Goal: Information Seeking & Learning: Learn about a topic

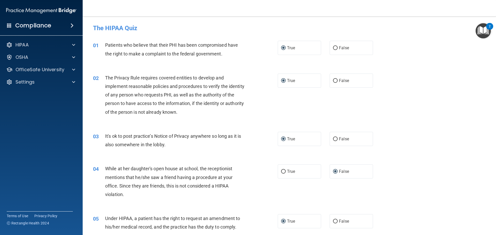
scroll to position [646, 0]
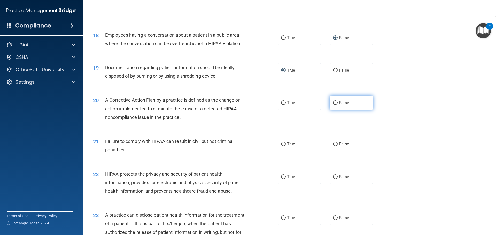
click at [333, 105] on input "False" at bounding box center [335, 103] width 5 height 4
radio input "true"
click at [283, 146] on input "True" at bounding box center [283, 145] width 5 height 4
radio input "true"
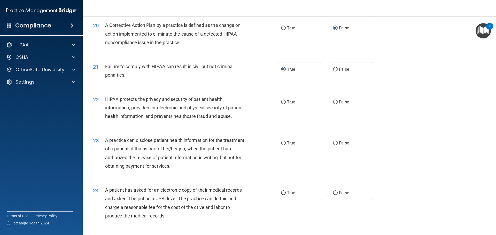
scroll to position [723, 0]
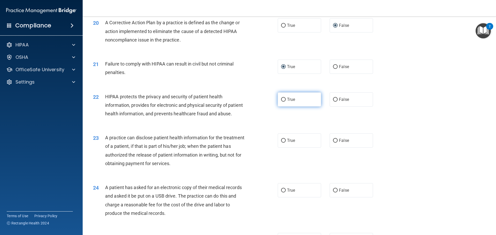
click at [282, 102] on input "True" at bounding box center [283, 100] width 5 height 4
radio input "true"
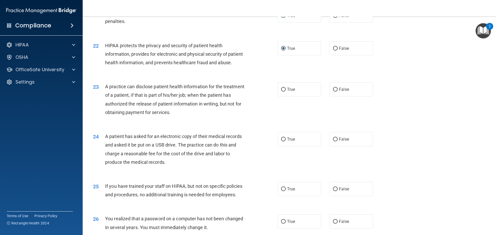
scroll to position [775, 0]
click at [283, 91] on input "True" at bounding box center [283, 89] width 5 height 4
radio input "true"
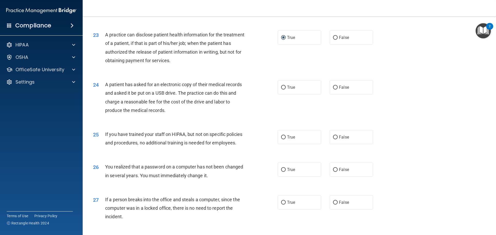
scroll to position [827, 0]
click at [334, 89] on input "False" at bounding box center [335, 87] width 5 height 4
radio input "true"
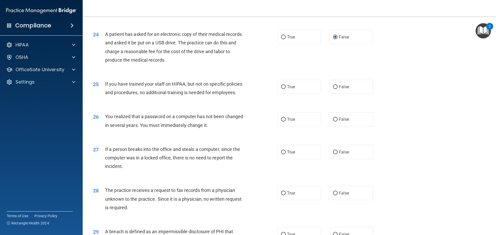
scroll to position [878, 0]
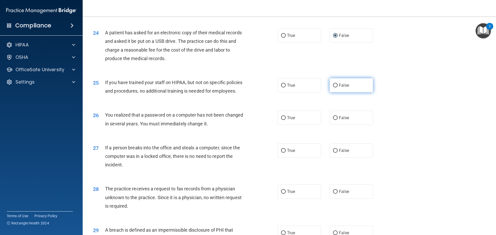
click at [334, 88] on input "False" at bounding box center [335, 86] width 5 height 4
radio input "true"
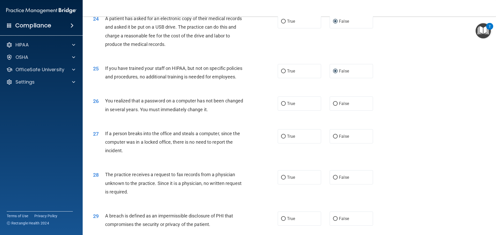
scroll to position [904, 0]
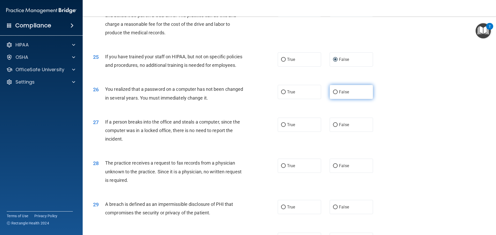
click at [333, 94] on input "False" at bounding box center [335, 92] width 5 height 4
radio input "true"
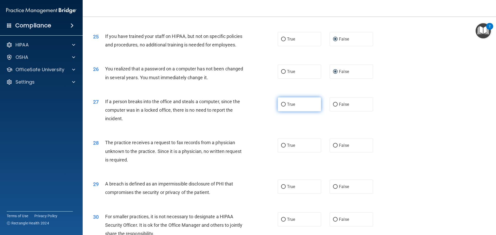
scroll to position [956, 0]
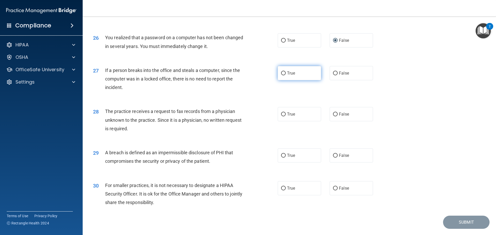
click at [281, 75] on input "True" at bounding box center [283, 74] width 5 height 4
radio input "true"
click at [333, 75] on input "False" at bounding box center [335, 74] width 5 height 4
radio input "true"
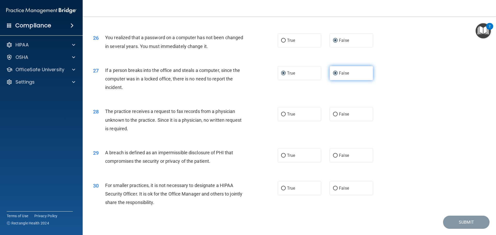
radio input "false"
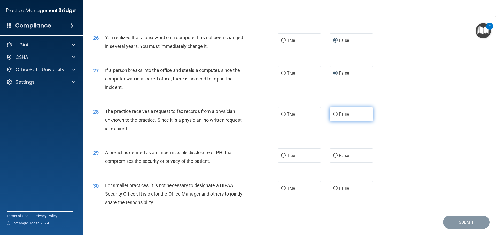
click at [335, 116] on input "False" at bounding box center [335, 115] width 5 height 4
radio input "true"
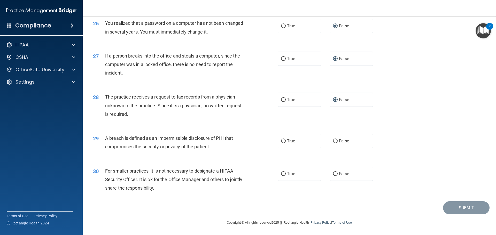
scroll to position [987, 0]
click at [282, 143] on input "True" at bounding box center [283, 141] width 5 height 4
radio input "true"
click at [330, 176] on label "False" at bounding box center [351, 174] width 43 height 14
click at [333, 176] on input "False" at bounding box center [335, 174] width 5 height 4
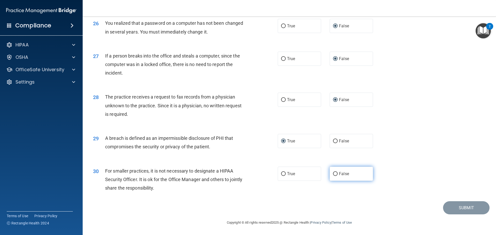
radio input "true"
click at [444, 206] on button "Submit" at bounding box center [466, 207] width 46 height 13
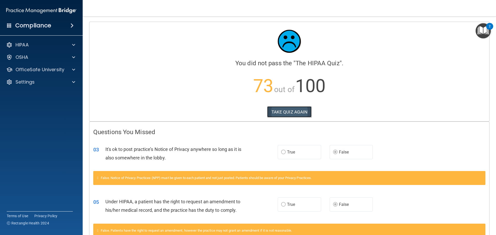
click at [286, 112] on button "TAKE QUIZ AGAIN" at bounding box center [289, 111] width 45 height 11
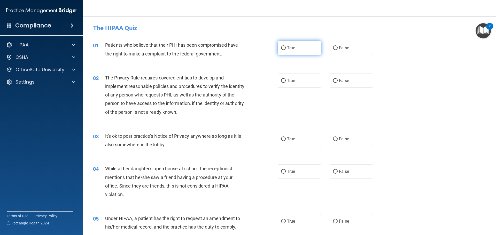
click at [283, 48] on input "True" at bounding box center [283, 48] width 5 height 4
radio input "true"
click at [281, 81] on input "True" at bounding box center [283, 81] width 5 height 4
radio input "true"
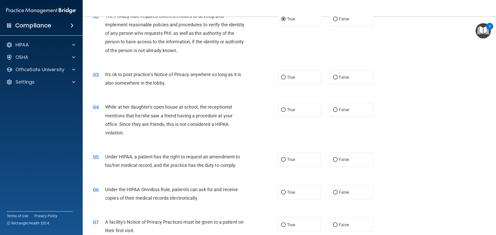
scroll to position [77, 0]
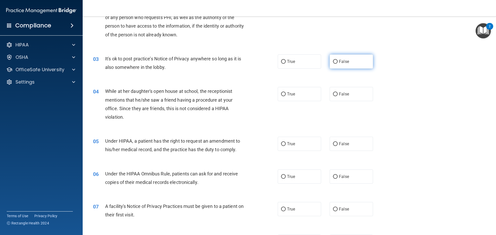
click at [334, 61] on input "False" at bounding box center [335, 62] width 5 height 4
radio input "true"
click at [333, 95] on input "False" at bounding box center [335, 94] width 5 height 4
radio input "true"
click at [333, 145] on input "False" at bounding box center [335, 144] width 5 height 4
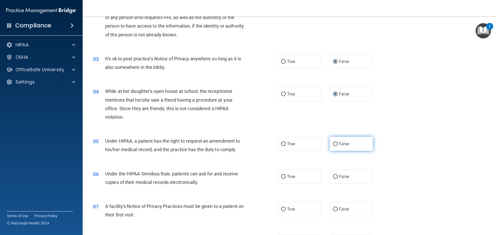
radio input "true"
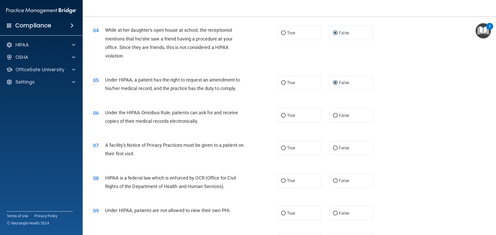
scroll to position [155, 0]
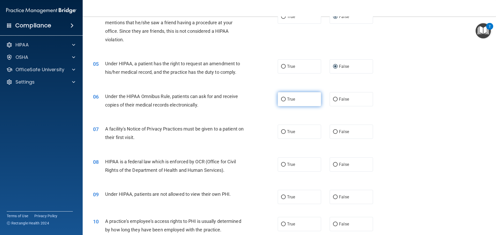
click at [287, 100] on span "True" at bounding box center [291, 99] width 8 height 5
click at [285, 100] on input "True" at bounding box center [283, 100] width 5 height 4
radio input "true"
click at [281, 131] on input "True" at bounding box center [283, 132] width 5 height 4
radio input "true"
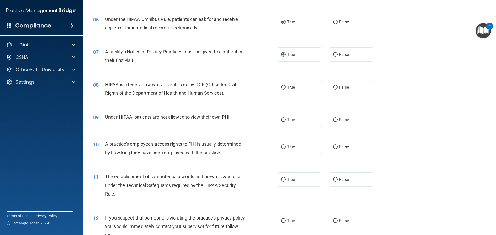
scroll to position [232, 0]
click at [282, 87] on input "True" at bounding box center [283, 87] width 5 height 4
radio input "true"
click at [335, 120] on input "False" at bounding box center [335, 120] width 5 height 4
radio input "true"
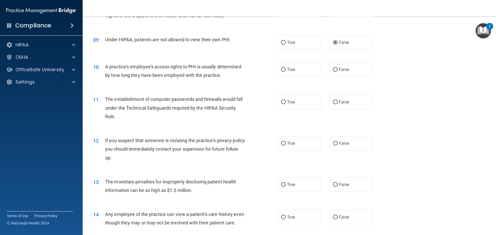
scroll to position [310, 0]
click at [335, 70] on label "False" at bounding box center [351, 69] width 43 height 14
click at [335, 70] on input "False" at bounding box center [335, 70] width 5 height 4
radio input "true"
click at [281, 103] on input "True" at bounding box center [283, 102] width 5 height 4
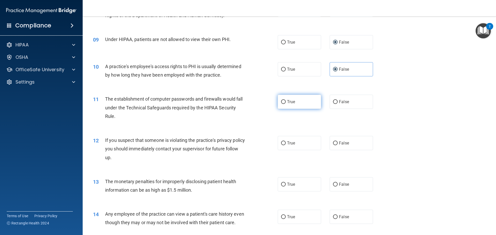
radio input "true"
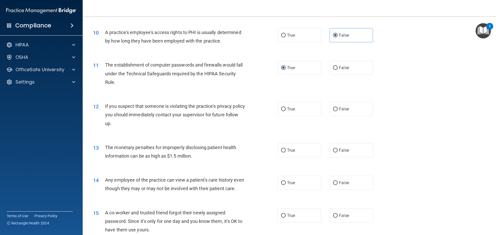
scroll to position [362, 0]
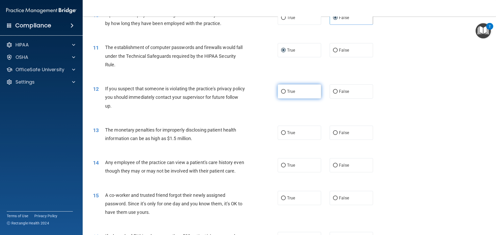
click at [282, 91] on input "True" at bounding box center [283, 92] width 5 height 4
radio input "true"
click at [282, 133] on input "True" at bounding box center [283, 133] width 5 height 4
radio input "true"
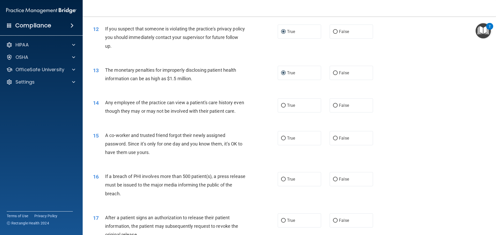
scroll to position [439, 0]
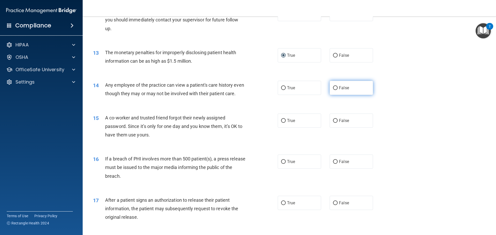
click at [333, 88] on input "False" at bounding box center [335, 88] width 5 height 4
radio input "true"
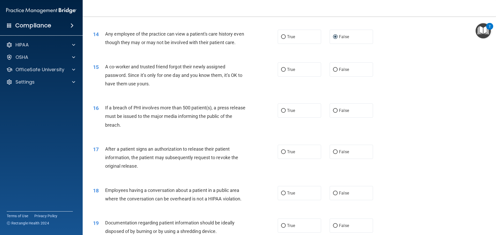
scroll to position [491, 0]
click at [333, 71] on input "False" at bounding box center [335, 69] width 5 height 4
radio input "true"
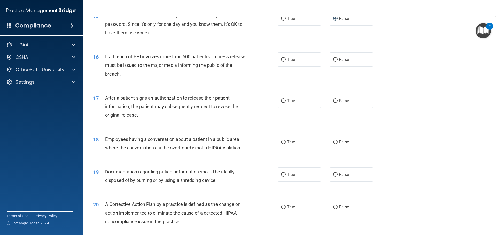
scroll to position [542, 0]
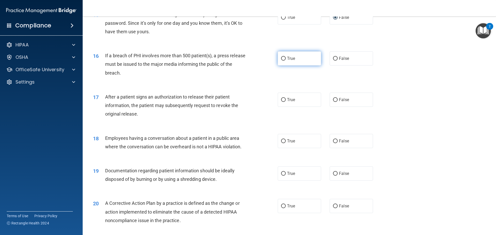
click at [281, 61] on input "True" at bounding box center [283, 59] width 5 height 4
radio input "true"
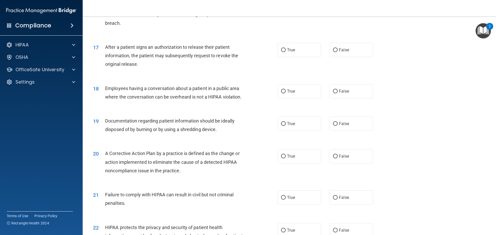
scroll to position [594, 0]
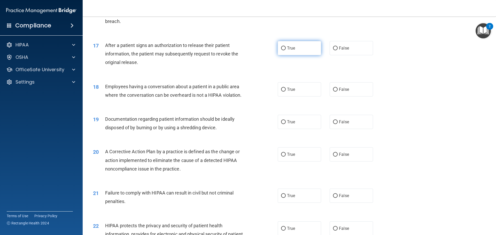
click at [282, 50] on input "True" at bounding box center [283, 48] width 5 height 4
radio input "true"
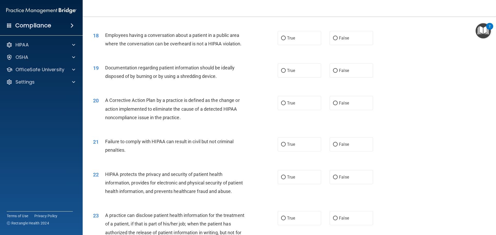
scroll to position [646, 0]
click at [333, 40] on input "False" at bounding box center [335, 38] width 5 height 4
radio input "true"
click at [283, 73] on input "True" at bounding box center [283, 71] width 5 height 4
radio input "true"
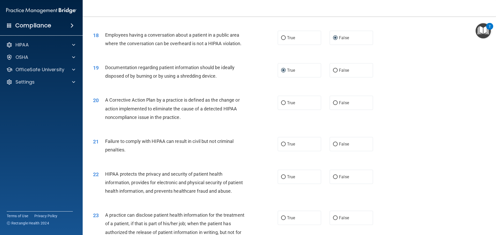
scroll to position [672, 0]
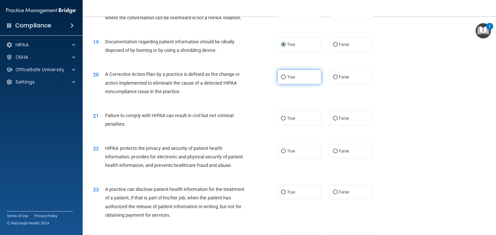
click at [284, 79] on input "True" at bounding box center [283, 77] width 5 height 4
radio input "true"
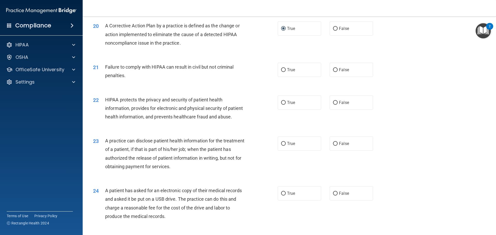
scroll to position [723, 0]
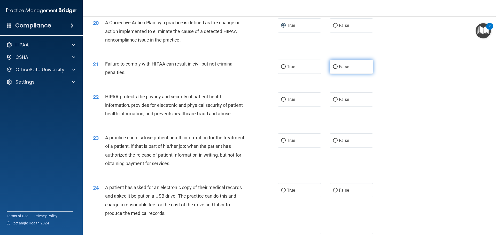
click at [333, 69] on input "False" at bounding box center [335, 67] width 5 height 4
radio input "true"
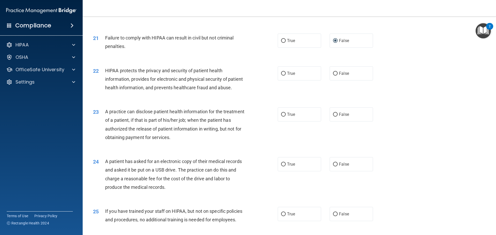
scroll to position [749, 0]
click at [281, 76] on input "True" at bounding box center [283, 74] width 5 height 4
radio input "true"
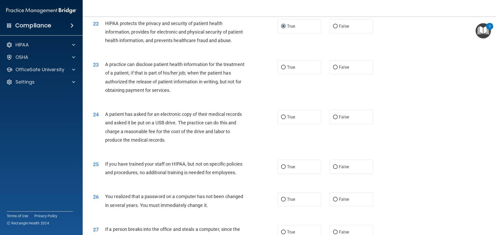
scroll to position [801, 0]
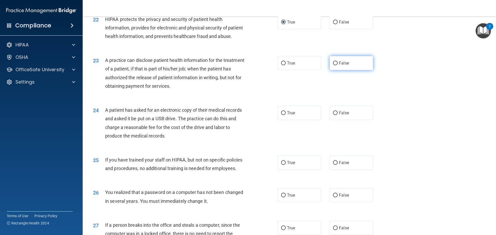
click at [333, 65] on input "False" at bounding box center [335, 63] width 5 height 4
radio input "true"
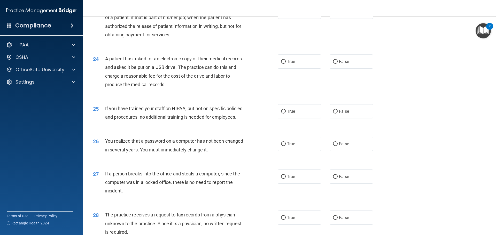
scroll to position [852, 0]
click at [282, 64] on input "True" at bounding box center [283, 62] width 5 height 4
radio input "true"
click at [334, 113] on input "False" at bounding box center [335, 112] width 5 height 4
radio input "true"
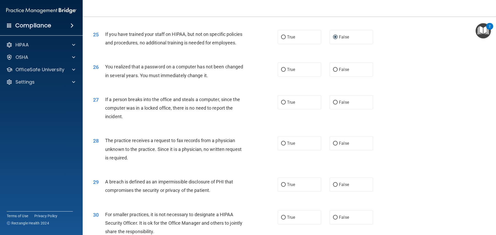
scroll to position [930, 0]
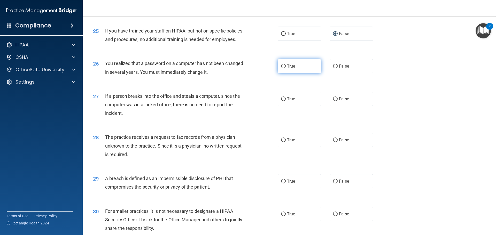
click at [281, 68] on input "True" at bounding box center [283, 67] width 5 height 4
radio input "true"
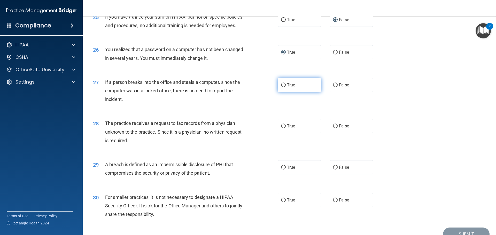
scroll to position [982, 0]
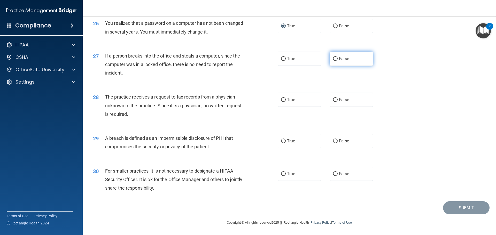
click at [333, 61] on input "False" at bounding box center [335, 59] width 5 height 4
radio input "true"
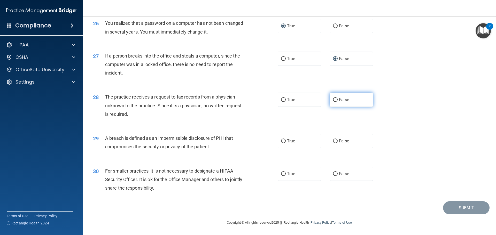
click at [333, 102] on input "False" at bounding box center [335, 100] width 5 height 4
radio input "true"
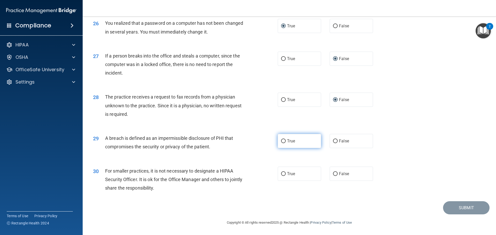
click at [287, 142] on span "True" at bounding box center [291, 141] width 8 height 5
click at [285, 142] on input "True" at bounding box center [283, 141] width 5 height 4
radio input "true"
click at [333, 174] on input "False" at bounding box center [335, 174] width 5 height 4
radio input "true"
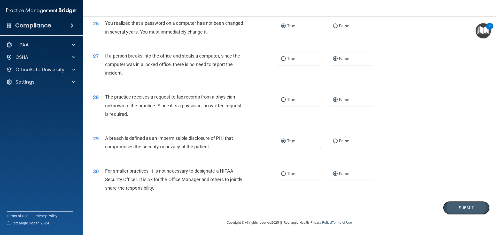
click at [454, 210] on button "Submit" at bounding box center [466, 207] width 46 height 13
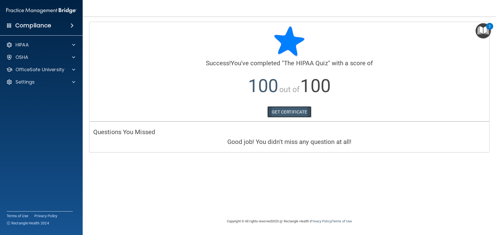
click at [294, 114] on link "GET CERTIFICATE" at bounding box center [289, 111] width 44 height 11
click at [67, 44] on div at bounding box center [72, 45] width 13 height 6
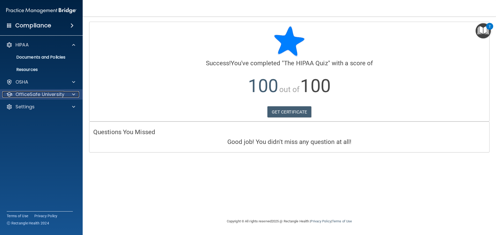
click at [54, 94] on p "OfficeSafe University" at bounding box center [39, 94] width 49 height 6
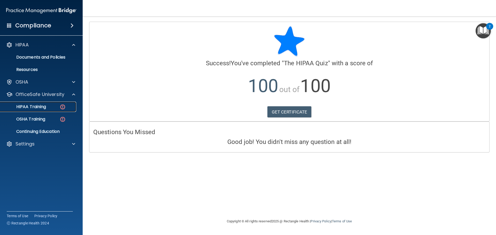
click at [38, 108] on p "HIPAA Training" at bounding box center [24, 106] width 43 height 5
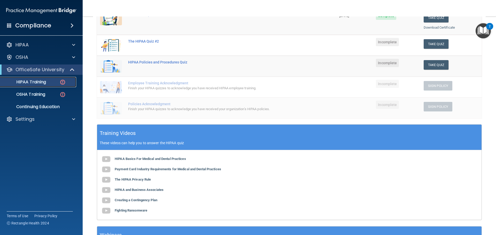
scroll to position [52, 0]
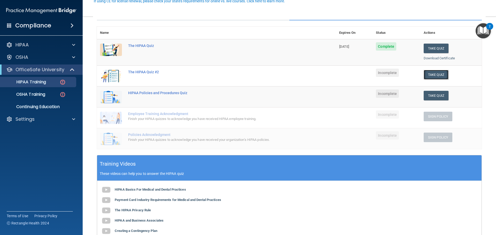
click at [428, 75] on button "Take Quiz" at bounding box center [436, 75] width 25 height 10
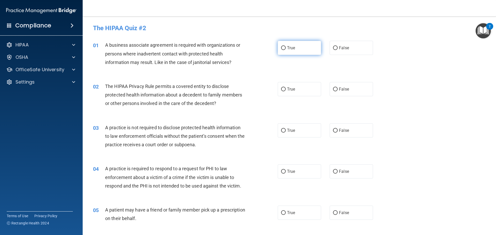
click at [283, 48] on input "True" at bounding box center [283, 48] width 5 height 4
radio input "true"
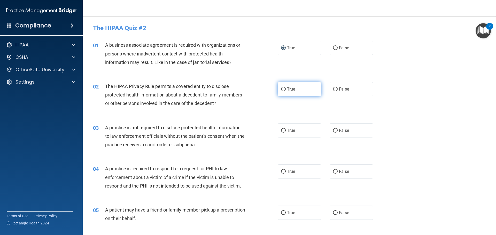
click at [281, 89] on input "True" at bounding box center [283, 90] width 5 height 4
radio input "true"
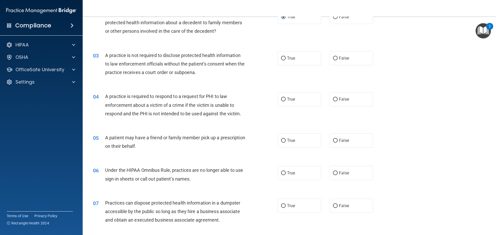
scroll to position [77, 0]
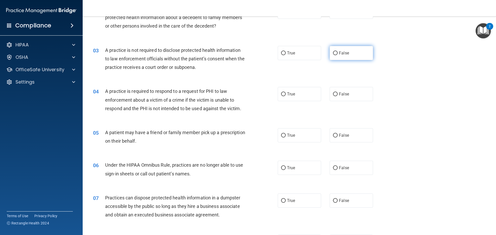
click at [333, 54] on input "False" at bounding box center [335, 53] width 5 height 4
radio input "true"
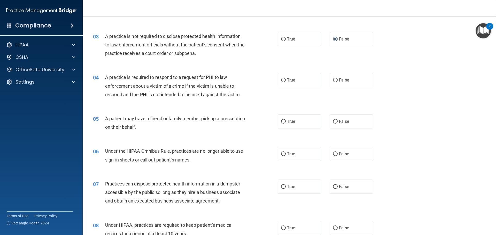
scroll to position [103, 0]
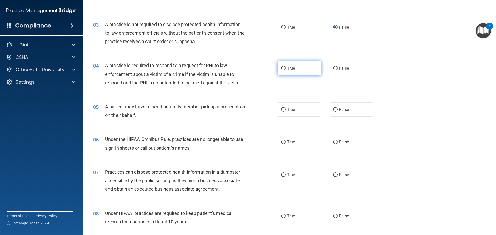
click at [283, 69] on input "True" at bounding box center [283, 69] width 5 height 4
radio input "true"
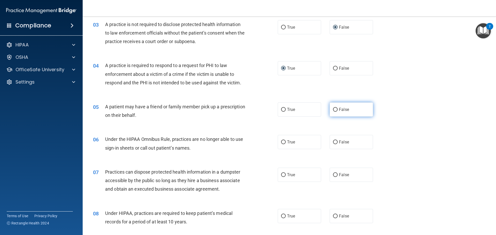
click at [333, 112] on input "False" at bounding box center [335, 110] width 5 height 4
radio input "true"
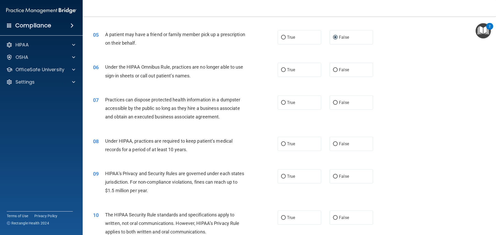
scroll to position [181, 0]
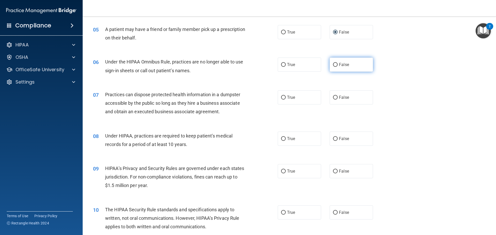
click at [333, 64] on input "False" at bounding box center [335, 65] width 5 height 4
radio input "true"
click at [333, 96] on input "False" at bounding box center [335, 98] width 5 height 4
radio input "true"
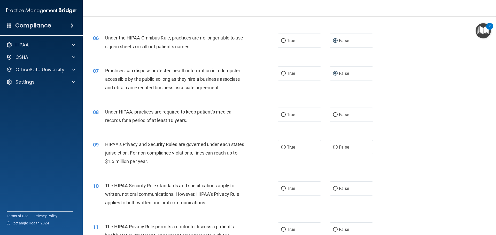
scroll to position [232, 0]
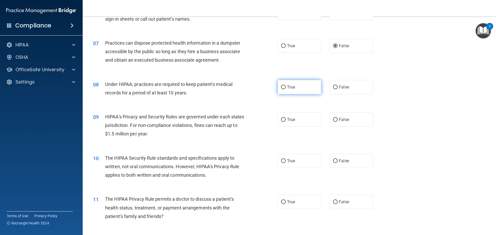
click at [280, 89] on label "True" at bounding box center [299, 87] width 43 height 14
click at [281, 87] on input "True" at bounding box center [283, 87] width 5 height 4
radio input "true"
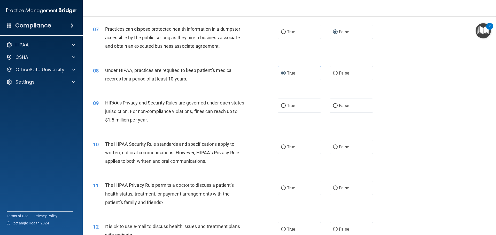
scroll to position [258, 0]
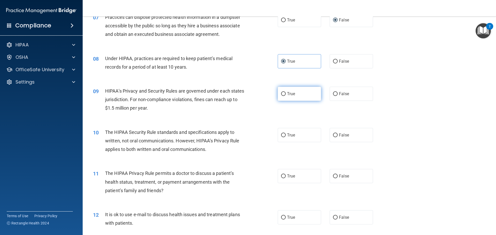
click at [281, 94] on input "True" at bounding box center [283, 94] width 5 height 4
radio input "true"
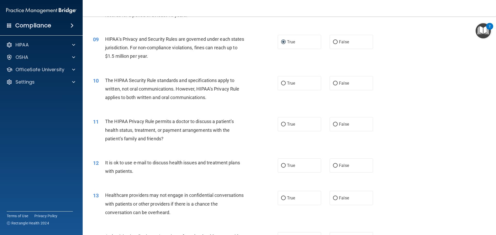
scroll to position [310, 0]
click at [281, 84] on input "True" at bounding box center [283, 84] width 5 height 4
radio input "true"
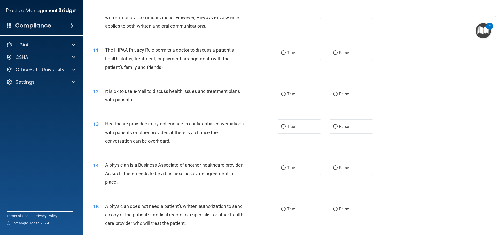
scroll to position [387, 0]
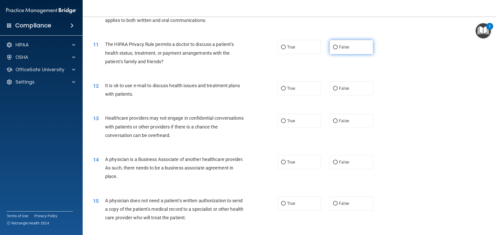
click at [330, 46] on label "False" at bounding box center [351, 47] width 43 height 14
click at [334, 48] on input "False" at bounding box center [335, 47] width 5 height 4
radio input "true"
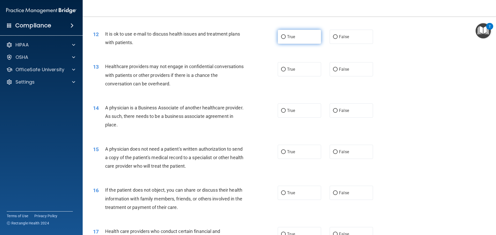
click at [282, 37] on input "True" at bounding box center [283, 37] width 5 height 4
radio input "true"
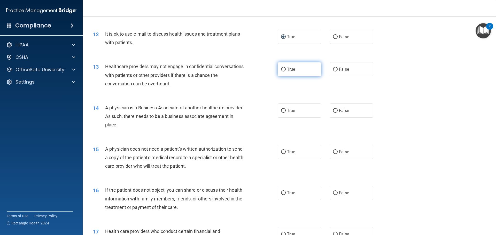
click at [281, 69] on input "True" at bounding box center [283, 70] width 5 height 4
radio input "true"
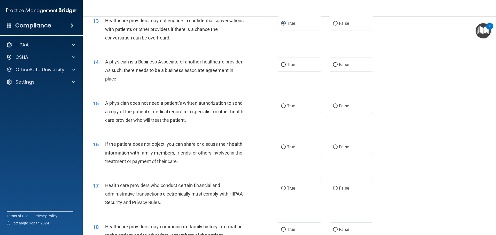
scroll to position [491, 0]
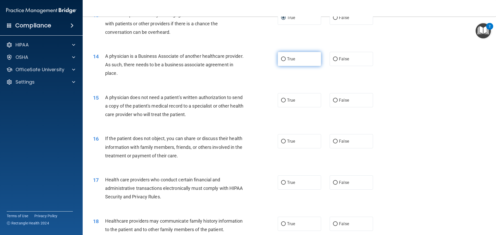
click at [281, 59] on input "True" at bounding box center [283, 59] width 5 height 4
radio input "true"
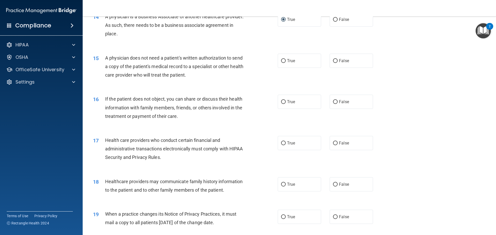
scroll to position [542, 0]
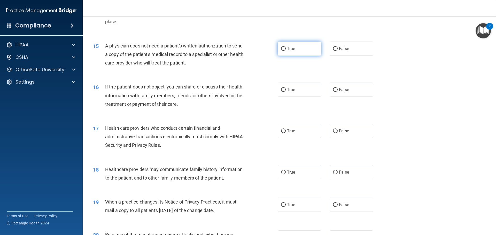
click at [281, 49] on input "True" at bounding box center [283, 49] width 5 height 4
radio input "true"
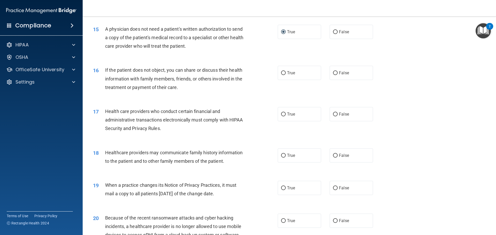
scroll to position [568, 0]
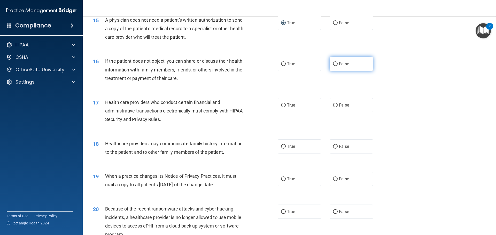
click at [333, 64] on input "False" at bounding box center [335, 64] width 5 height 4
radio input "true"
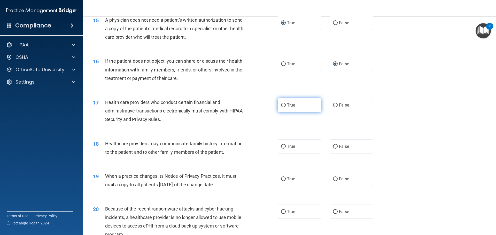
click at [282, 103] on label "True" at bounding box center [299, 105] width 43 height 14
click at [283, 105] on input "True" at bounding box center [283, 106] width 5 height 4
radio input "true"
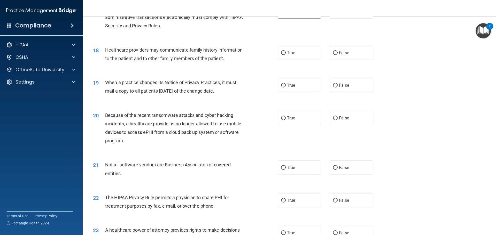
scroll to position [672, 0]
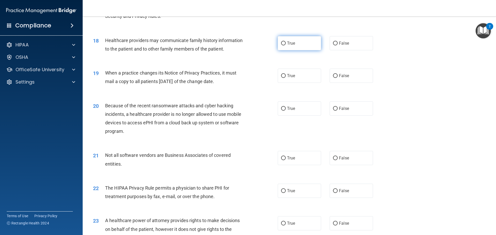
click at [284, 43] on label "True" at bounding box center [299, 43] width 43 height 14
click at [284, 43] on input "True" at bounding box center [283, 44] width 5 height 4
radio input "true"
click at [282, 76] on input "True" at bounding box center [283, 76] width 5 height 4
radio input "true"
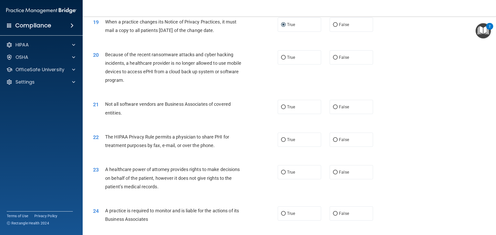
scroll to position [723, 0]
click at [282, 57] on input "True" at bounding box center [283, 57] width 5 height 4
radio input "true"
click at [333, 106] on input "False" at bounding box center [335, 107] width 5 height 4
radio input "true"
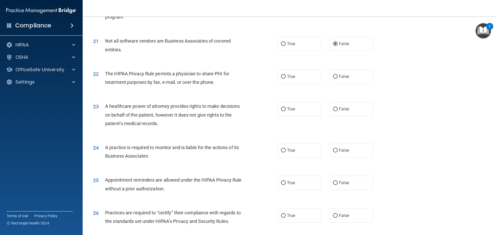
scroll to position [801, 0]
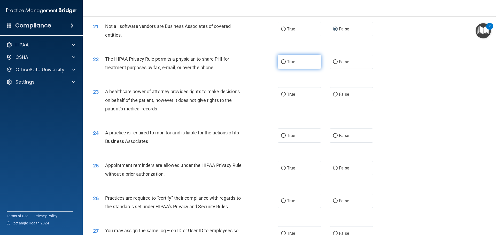
click at [282, 61] on input "True" at bounding box center [283, 62] width 5 height 4
radio input "true"
click at [333, 93] on input "False" at bounding box center [335, 95] width 5 height 4
radio input "true"
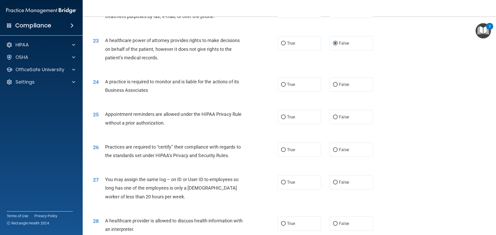
scroll to position [864, 0]
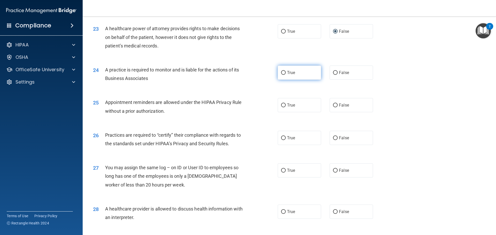
click at [282, 73] on input "True" at bounding box center [283, 73] width 5 height 4
radio input "true"
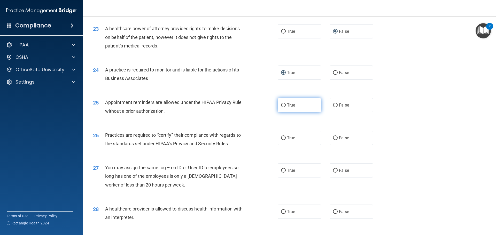
click at [284, 106] on label "True" at bounding box center [299, 105] width 43 height 14
click at [284, 106] on input "True" at bounding box center [283, 106] width 5 height 4
radio input "true"
click at [282, 137] on input "True" at bounding box center [283, 138] width 5 height 4
radio input "true"
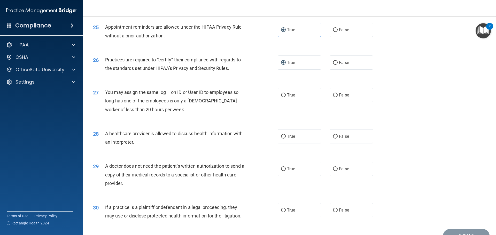
scroll to position [941, 0]
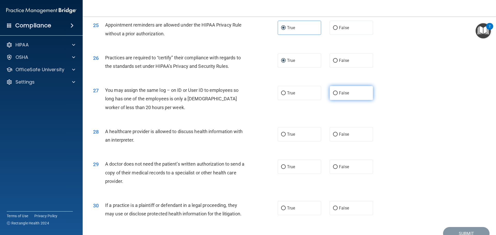
click at [333, 93] on input "False" at bounding box center [335, 93] width 5 height 4
radio input "true"
click at [282, 136] on input "True" at bounding box center [283, 135] width 5 height 4
radio input "true"
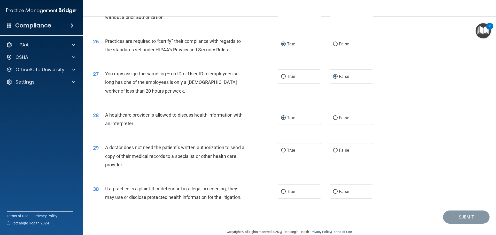
scroll to position [967, 0]
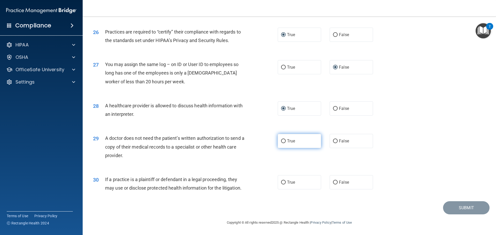
click at [283, 142] on input "True" at bounding box center [283, 141] width 5 height 4
radio input "true"
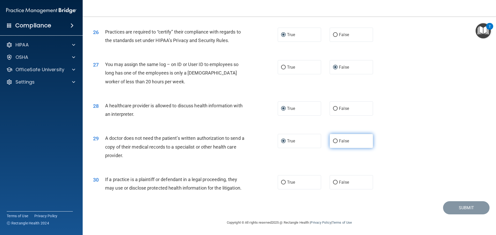
click at [333, 141] on input "False" at bounding box center [335, 141] width 5 height 4
radio input "true"
radio input "false"
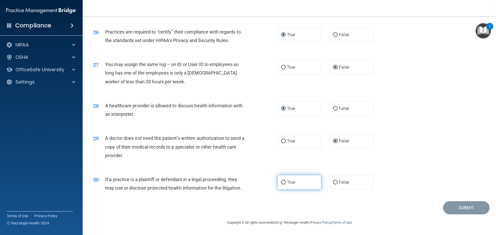
click at [283, 183] on input "True" at bounding box center [283, 183] width 5 height 4
radio input "true"
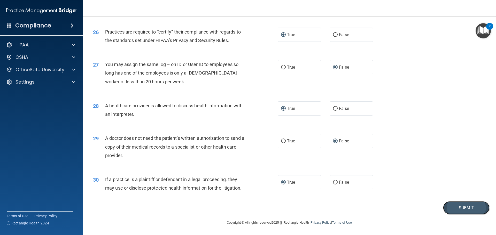
click at [448, 209] on button "Submit" at bounding box center [466, 207] width 46 height 13
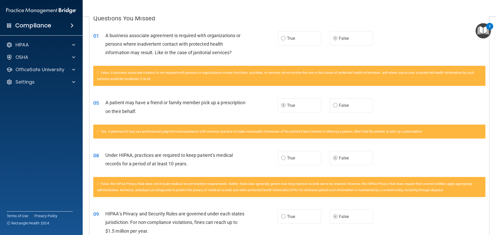
scroll to position [86, 0]
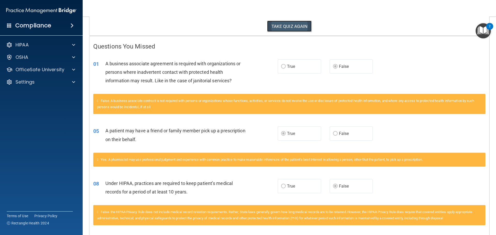
click at [302, 26] on button "TAKE QUIZ AGAIN" at bounding box center [289, 26] width 45 height 11
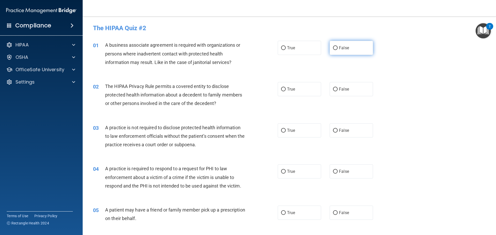
click at [333, 50] on input "False" at bounding box center [335, 48] width 5 height 4
radio input "true"
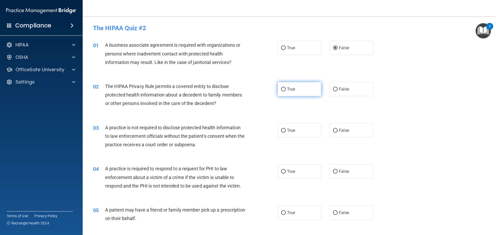
click at [283, 89] on input "True" at bounding box center [283, 90] width 5 height 4
radio input "true"
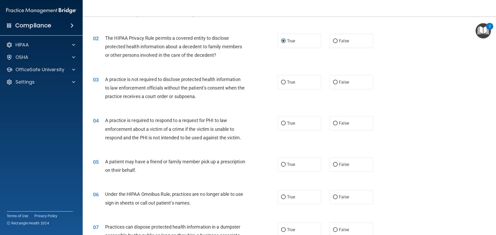
scroll to position [52, 0]
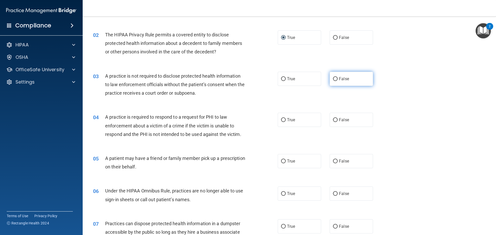
click at [334, 79] on input "False" at bounding box center [335, 79] width 5 height 4
radio input "true"
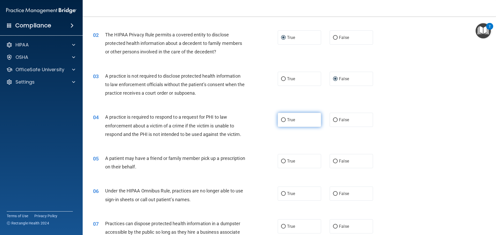
click at [283, 118] on label "True" at bounding box center [299, 120] width 43 height 14
click at [283, 118] on input "True" at bounding box center [283, 120] width 5 height 4
radio input "true"
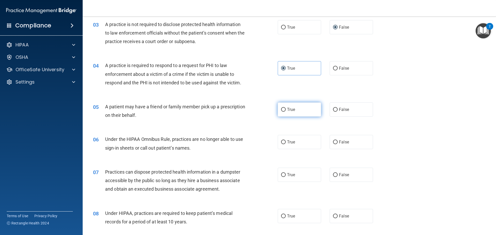
click at [281, 109] on input "True" at bounding box center [283, 110] width 5 height 4
radio input "true"
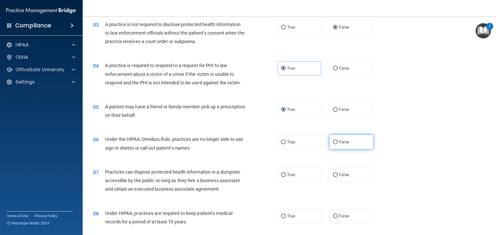
click at [335, 143] on input "False" at bounding box center [335, 143] width 5 height 4
radio input "true"
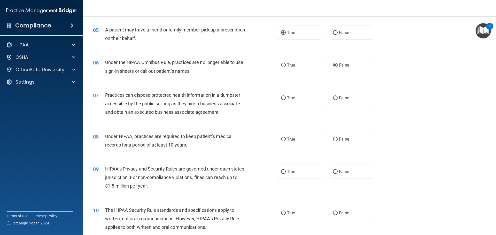
scroll to position [181, 0]
click at [335, 98] on input "False" at bounding box center [335, 98] width 5 height 4
radio input "true"
click at [333, 139] on input "False" at bounding box center [335, 139] width 5 height 4
radio input "true"
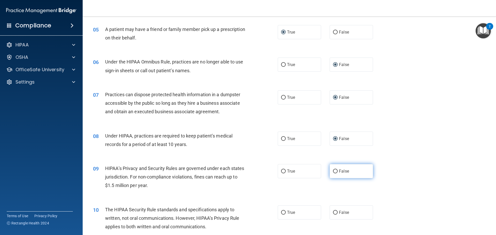
click at [333, 171] on input "False" at bounding box center [335, 172] width 5 height 4
radio input "true"
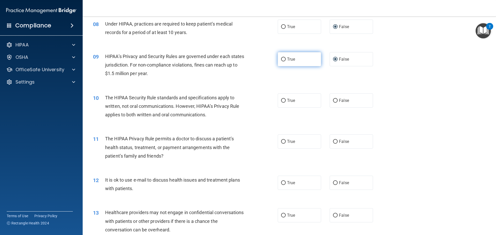
scroll to position [310, 0]
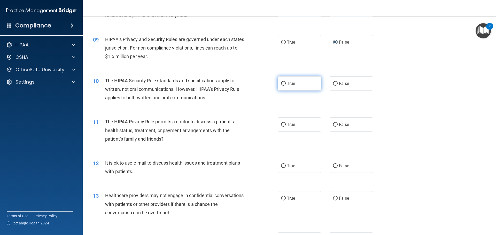
click at [282, 85] on input "True" at bounding box center [283, 84] width 5 height 4
radio input "true"
click at [281, 125] on input "True" at bounding box center [283, 125] width 5 height 4
radio input "true"
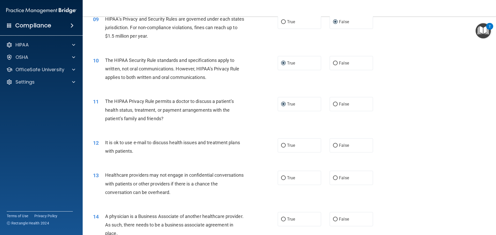
scroll to position [387, 0]
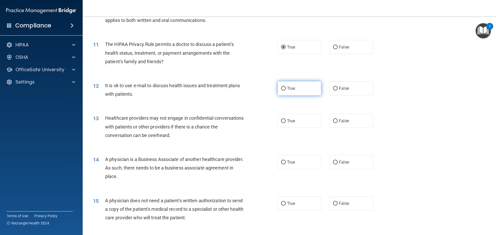
click at [282, 89] on input "True" at bounding box center [283, 89] width 5 height 4
radio input "true"
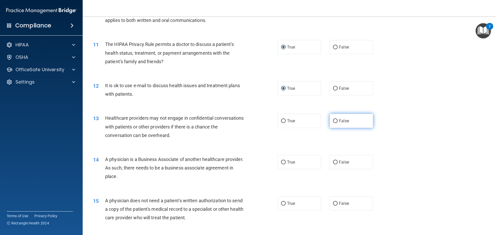
click at [330, 120] on label "False" at bounding box center [351, 121] width 43 height 14
click at [333, 162] on input "False" at bounding box center [335, 163] width 5 height 4
radio input "true"
click at [333, 120] on input "False" at bounding box center [335, 121] width 5 height 4
radio input "true"
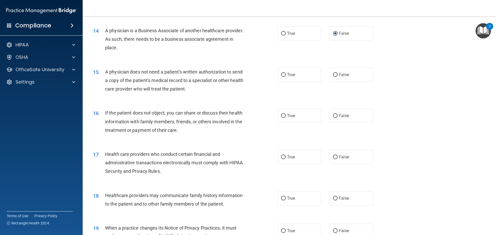
scroll to position [517, 0]
click at [283, 76] on input "True" at bounding box center [283, 75] width 5 height 4
radio input "true"
click at [281, 116] on input "True" at bounding box center [283, 116] width 5 height 4
radio input "true"
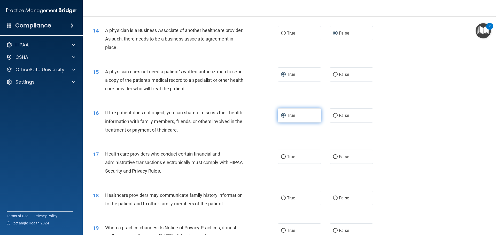
scroll to position [594, 0]
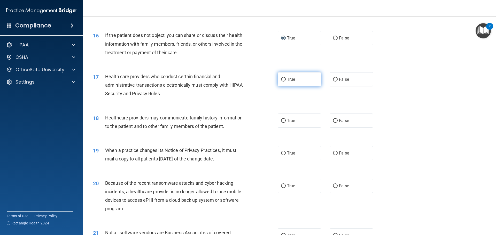
click at [283, 80] on input "True" at bounding box center [283, 80] width 5 height 4
radio input "true"
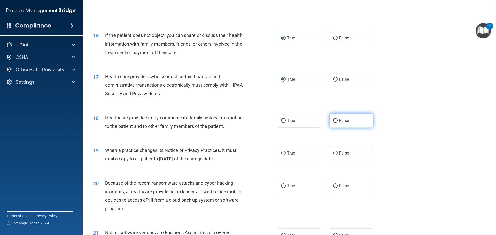
click at [334, 123] on label "False" at bounding box center [351, 121] width 43 height 14
click at [334, 123] on input "False" at bounding box center [335, 121] width 5 height 4
radio input "true"
click at [333, 153] on input "False" at bounding box center [335, 154] width 5 height 4
radio input "true"
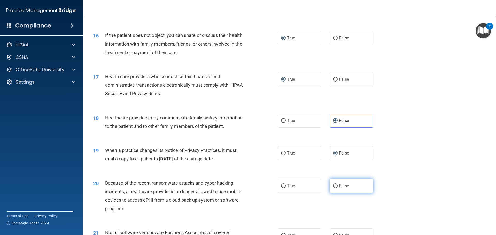
click at [333, 186] on input "False" at bounding box center [335, 186] width 5 height 4
radio input "true"
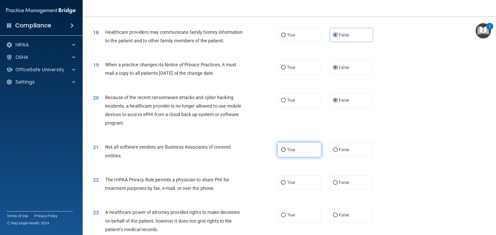
scroll to position [697, 0]
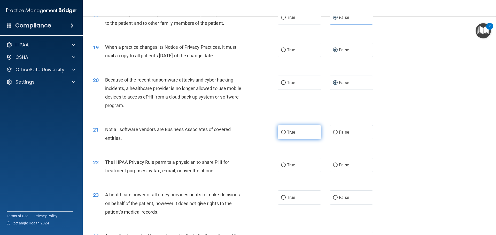
click at [282, 133] on input "True" at bounding box center [283, 133] width 5 height 4
radio input "true"
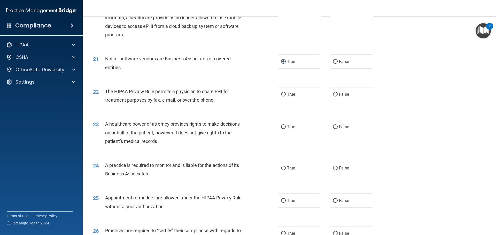
scroll to position [775, 0]
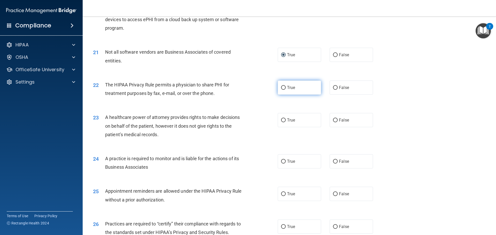
click at [281, 88] on input "True" at bounding box center [283, 88] width 5 height 4
radio input "true"
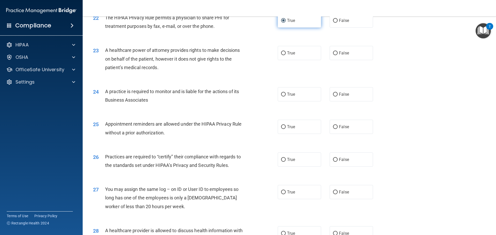
scroll to position [852, 0]
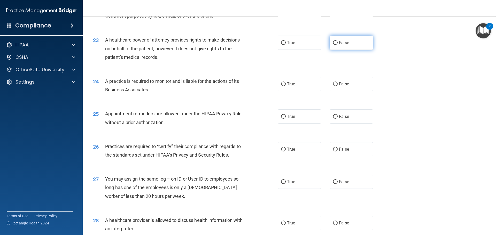
click at [333, 42] on input "False" at bounding box center [335, 43] width 5 height 4
radio input "true"
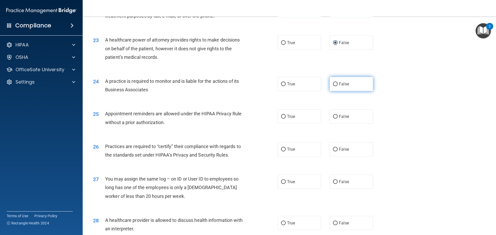
click at [333, 86] on input "False" at bounding box center [335, 84] width 5 height 4
radio input "true"
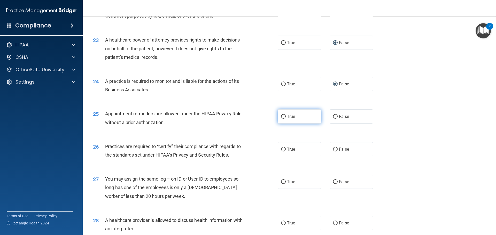
click at [283, 117] on input "True" at bounding box center [283, 117] width 5 height 4
radio input "true"
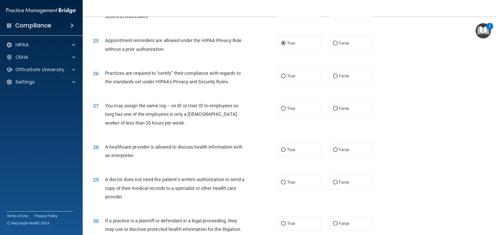
scroll to position [930, 0]
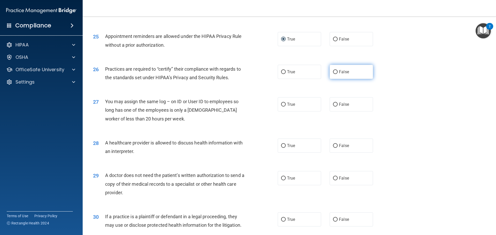
click at [333, 73] on input "False" at bounding box center [335, 72] width 5 height 4
radio input "true"
click at [334, 105] on input "False" at bounding box center [335, 105] width 5 height 4
radio input "true"
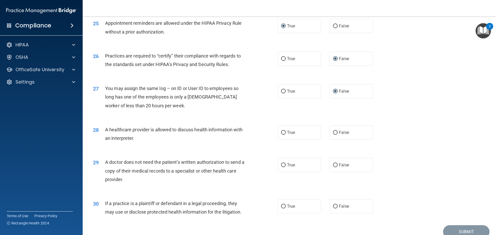
scroll to position [967, 0]
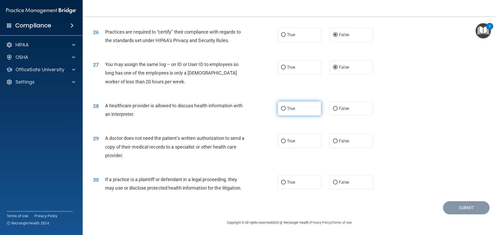
click at [281, 108] on input "True" at bounding box center [283, 109] width 5 height 4
radio input "true"
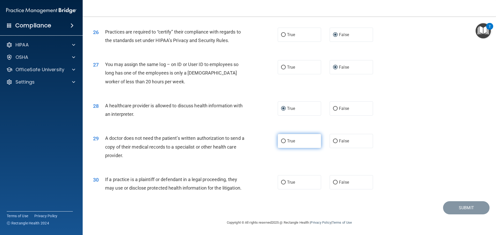
click at [281, 140] on input "True" at bounding box center [283, 141] width 5 height 4
radio input "true"
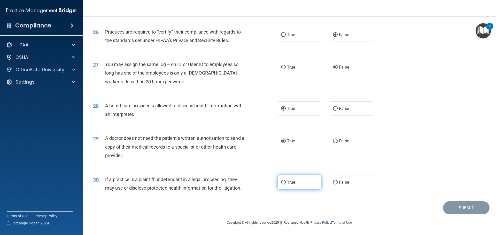
click at [281, 183] on input "True" at bounding box center [283, 183] width 5 height 4
radio input "true"
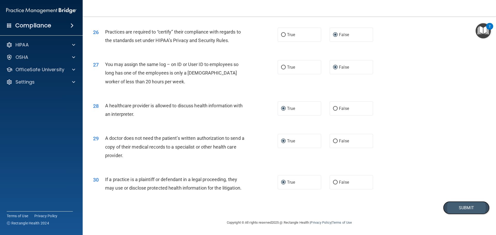
click at [443, 211] on button "Submit" at bounding box center [466, 207] width 46 height 13
click at [452, 206] on button "Submit" at bounding box center [466, 207] width 46 height 13
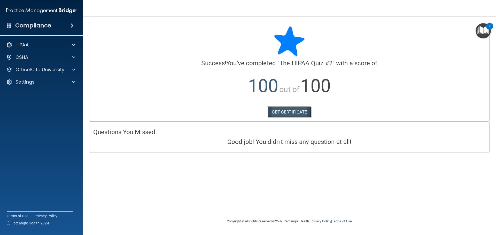
click at [288, 112] on link "GET CERTIFICATE" at bounding box center [289, 111] width 44 height 11
click at [46, 69] on p "OfficeSafe University" at bounding box center [39, 70] width 49 height 6
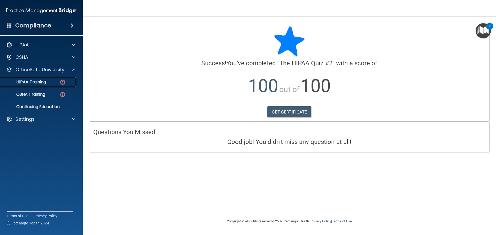
click at [38, 83] on p "HIPAA Training" at bounding box center [24, 82] width 43 height 5
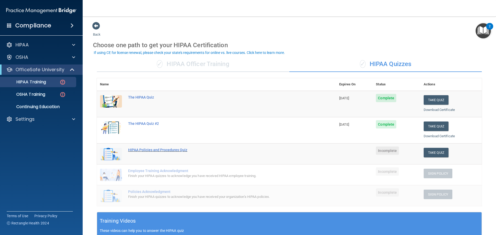
click at [155, 150] on div "HIPAA Policies and Procedures Quiz" at bounding box center [219, 150] width 182 height 4
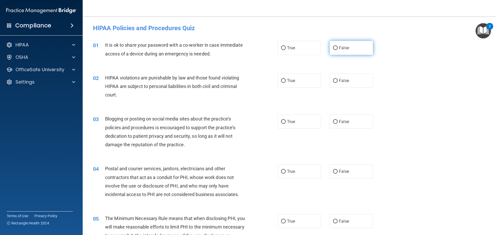
click at [334, 48] on input "False" at bounding box center [335, 48] width 5 height 4
radio input "true"
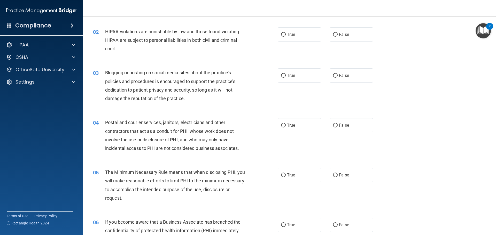
scroll to position [52, 0]
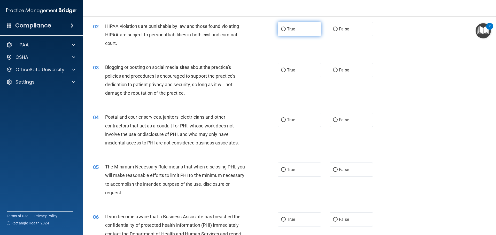
click at [283, 29] on input "True" at bounding box center [283, 29] width 5 height 4
radio input "true"
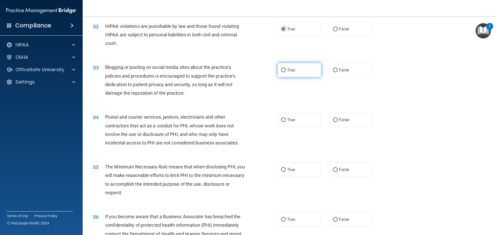
click at [284, 70] on label "True" at bounding box center [299, 70] width 43 height 14
click at [284, 70] on input "True" at bounding box center [283, 70] width 5 height 4
radio input "true"
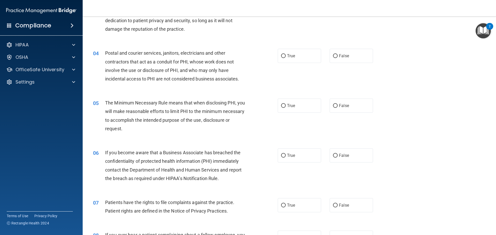
scroll to position [103, 0]
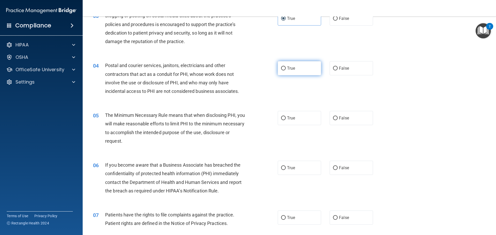
click at [283, 69] on input "True" at bounding box center [283, 69] width 5 height 4
radio input "true"
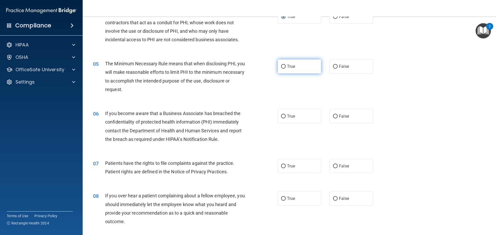
click at [284, 66] on label "True" at bounding box center [299, 66] width 43 height 14
click at [284, 66] on input "True" at bounding box center [283, 67] width 5 height 4
radio input "true"
click at [335, 117] on input "False" at bounding box center [335, 117] width 5 height 4
radio input "true"
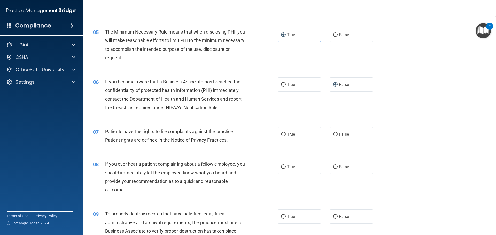
scroll to position [207, 0]
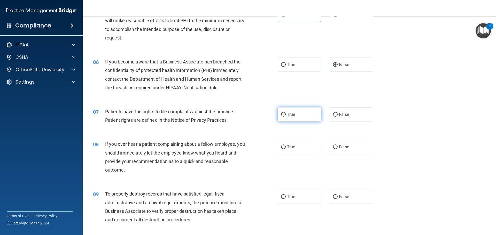
click at [281, 118] on label "True" at bounding box center [299, 114] width 43 height 14
click at [281, 117] on input "True" at bounding box center [283, 115] width 5 height 4
radio input "true"
click at [281, 148] on input "True" at bounding box center [283, 147] width 5 height 4
radio input "true"
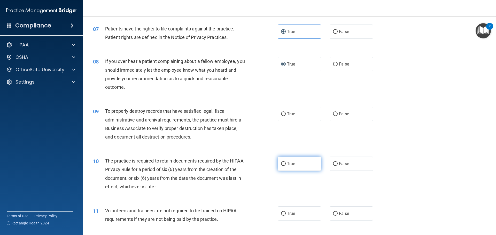
scroll to position [310, 0]
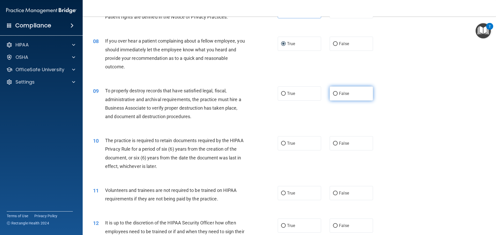
click at [333, 94] on input "False" at bounding box center [335, 94] width 5 height 4
radio input "true"
click at [282, 143] on input "True" at bounding box center [283, 144] width 5 height 4
radio input "true"
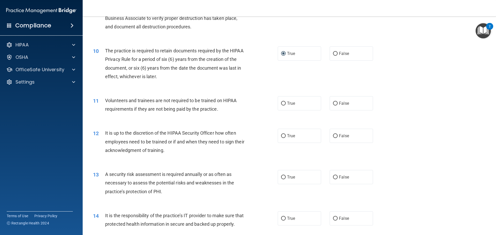
scroll to position [387, 0]
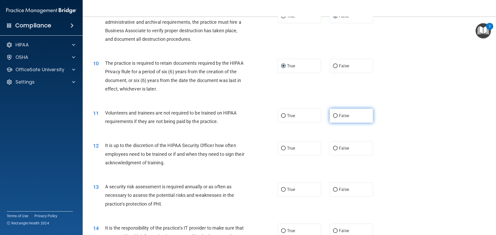
click at [335, 115] on input "False" at bounding box center [335, 116] width 5 height 4
radio input "true"
click at [336, 150] on label "False" at bounding box center [351, 148] width 43 height 14
click at [336, 150] on input "False" at bounding box center [335, 149] width 5 height 4
radio input "true"
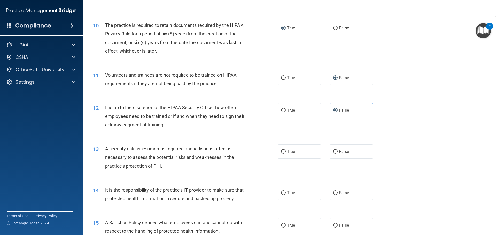
scroll to position [491, 0]
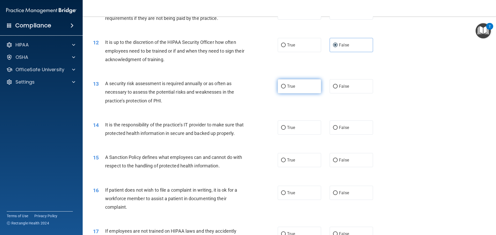
click at [279, 84] on label "True" at bounding box center [299, 86] width 43 height 14
click at [281, 85] on input "True" at bounding box center [283, 87] width 5 height 4
radio input "true"
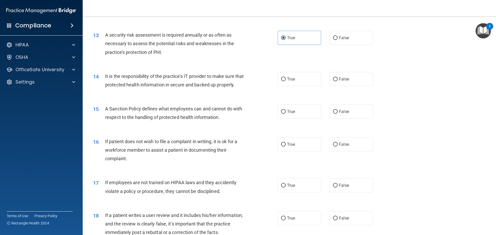
scroll to position [542, 0]
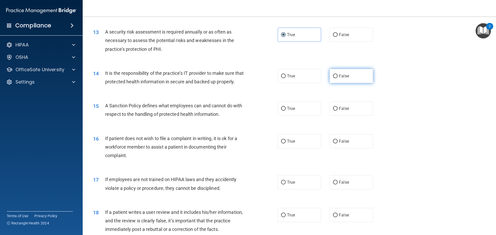
click at [330, 76] on label "False" at bounding box center [351, 76] width 43 height 14
click at [333, 76] on input "False" at bounding box center [335, 76] width 5 height 4
radio input "true"
click at [287, 111] on span "True" at bounding box center [291, 108] width 8 height 5
click at [286, 111] on input "True" at bounding box center [283, 109] width 5 height 4
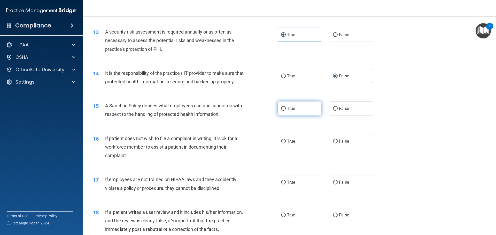
radio input "true"
click at [281, 144] on input "True" at bounding box center [283, 142] width 5 height 4
radio input "true"
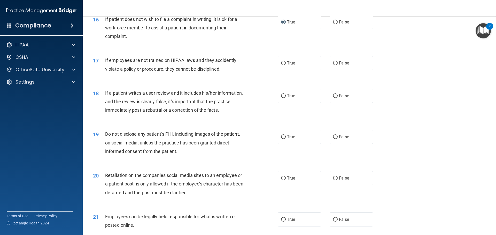
scroll to position [672, 0]
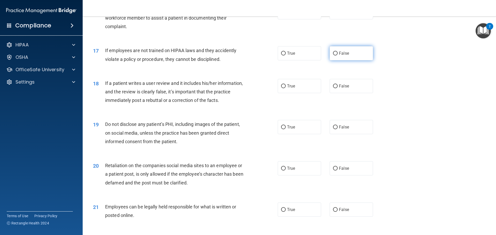
click at [333, 56] on input "False" at bounding box center [335, 54] width 5 height 4
radio input "true"
click at [281, 88] on input "True" at bounding box center [283, 86] width 5 height 4
radio input "true"
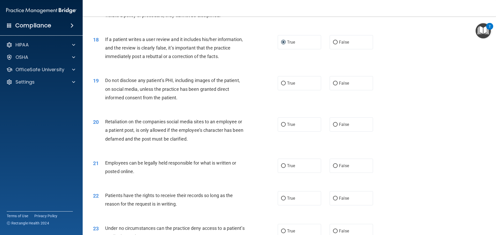
scroll to position [723, 0]
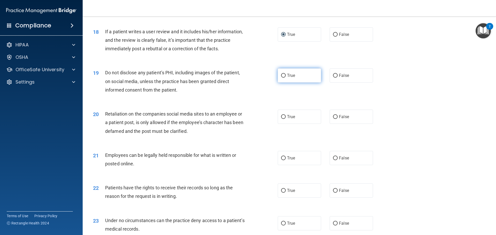
click at [283, 78] on input "True" at bounding box center [283, 76] width 5 height 4
radio input "true"
click at [335, 42] on label "False" at bounding box center [351, 34] width 43 height 14
click at [335, 37] on input "False" at bounding box center [335, 35] width 5 height 4
radio input "true"
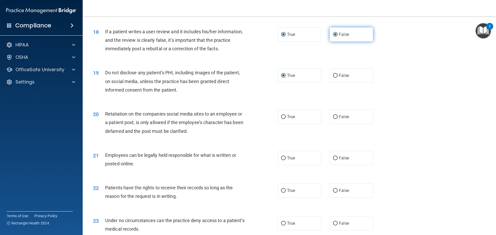
radio input "false"
click at [283, 119] on input "True" at bounding box center [283, 117] width 5 height 4
radio input "true"
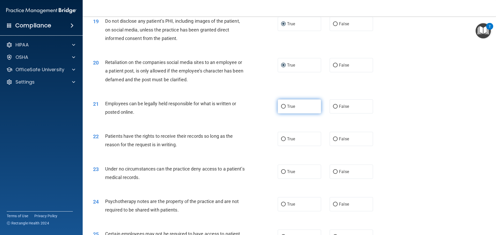
click at [281, 109] on input "True" at bounding box center [283, 107] width 5 height 4
radio input "true"
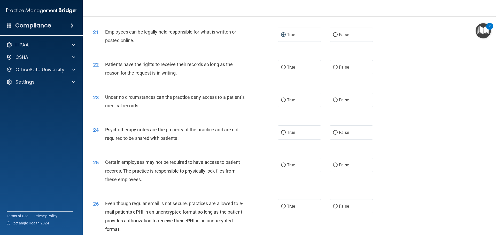
scroll to position [852, 0]
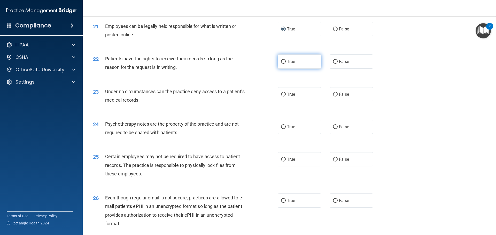
click at [282, 64] on input "True" at bounding box center [283, 62] width 5 height 4
radio input "true"
click at [281, 97] on input "True" at bounding box center [283, 95] width 5 height 4
radio input "true"
click at [282, 129] on input "True" at bounding box center [283, 127] width 5 height 4
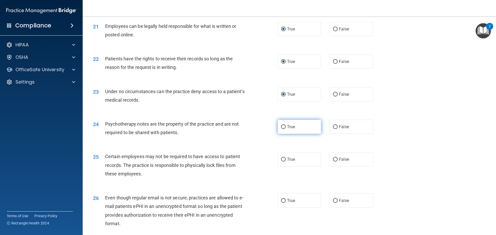
radio input "true"
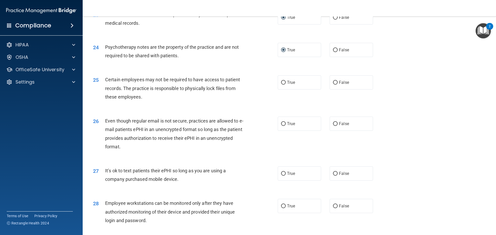
scroll to position [930, 0]
click at [281, 84] on input "True" at bounding box center [283, 82] width 5 height 4
radio input "true"
click at [333, 126] on input "False" at bounding box center [335, 124] width 5 height 4
radio input "true"
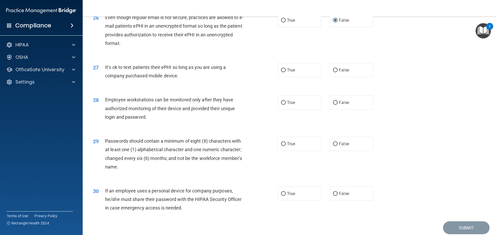
scroll to position [1033, 0]
click at [333, 72] on input "False" at bounding box center [335, 70] width 5 height 4
radio input "true"
click at [333, 105] on input "False" at bounding box center [335, 103] width 5 height 4
radio input "true"
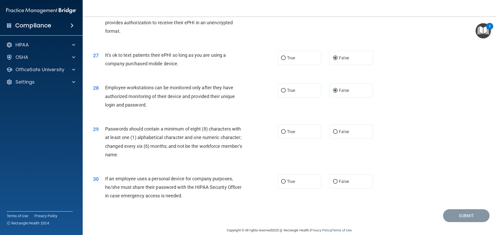
scroll to position [1061, 0]
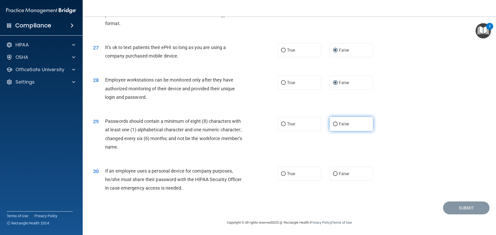
click at [333, 125] on input "False" at bounding box center [335, 124] width 5 height 4
radio input "true"
click at [281, 172] on input "True" at bounding box center [283, 174] width 5 height 4
radio input "true"
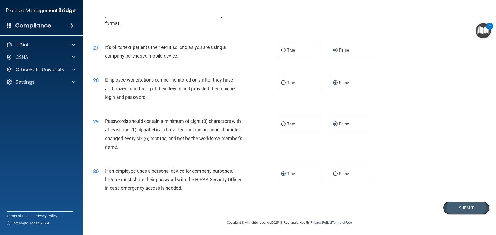
click at [456, 207] on button "Submit" at bounding box center [466, 208] width 46 height 13
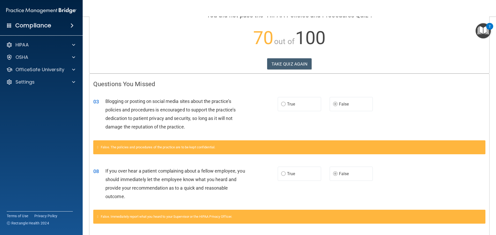
scroll to position [48, 0]
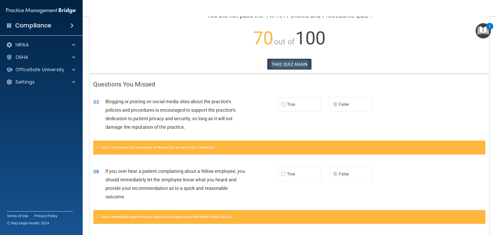
drag, startPoint x: 283, startPoint y: 66, endPoint x: 287, endPoint y: 63, distance: 5.4
click at [283, 66] on button "TAKE QUIZ AGAIN" at bounding box center [289, 64] width 45 height 11
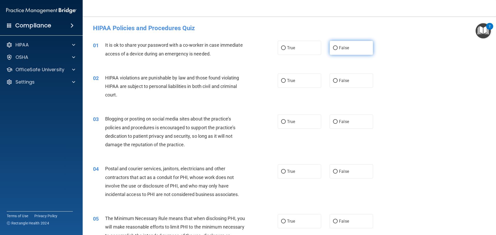
click at [333, 49] on input "False" at bounding box center [335, 48] width 5 height 4
radio input "true"
click at [284, 80] on input "True" at bounding box center [283, 81] width 5 height 4
radio input "true"
click at [334, 123] on input "False" at bounding box center [335, 122] width 5 height 4
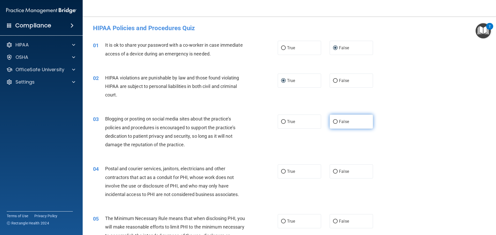
radio input "true"
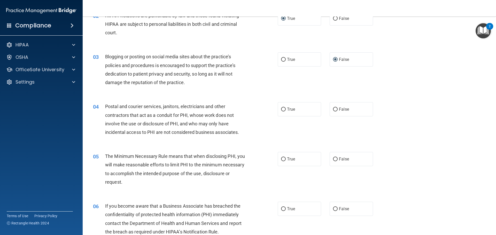
scroll to position [77, 0]
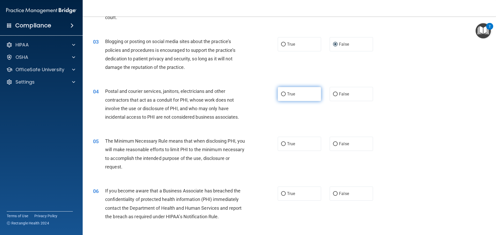
click at [283, 94] on input "True" at bounding box center [283, 94] width 5 height 4
radio input "true"
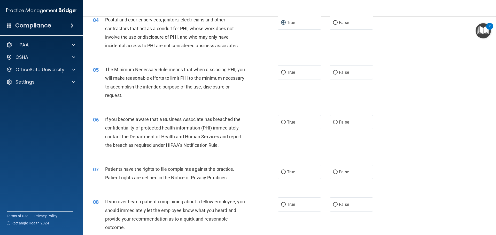
scroll to position [155, 0]
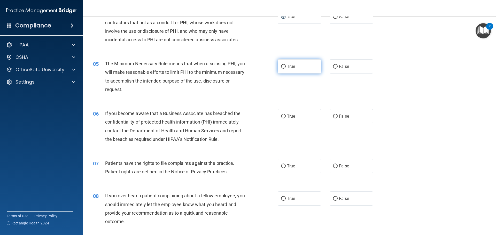
click at [281, 66] on input "True" at bounding box center [283, 67] width 5 height 4
radio input "true"
click at [281, 117] on input "True" at bounding box center [283, 117] width 5 height 4
radio input "true"
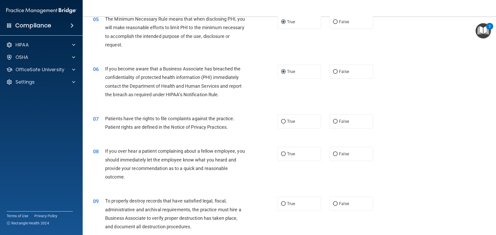
scroll to position [207, 0]
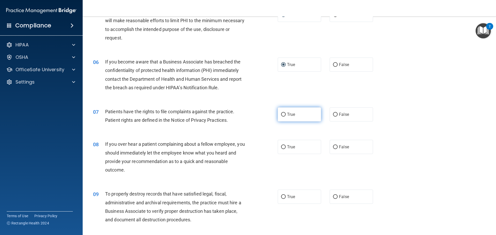
click at [282, 116] on input "True" at bounding box center [283, 115] width 5 height 4
radio input "true"
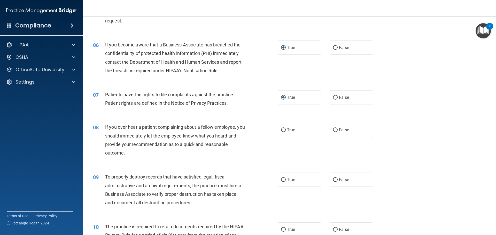
scroll to position [284, 0]
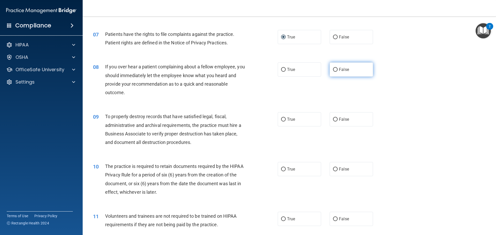
click at [333, 69] on input "False" at bounding box center [335, 70] width 5 height 4
radio input "true"
click at [333, 120] on input "False" at bounding box center [335, 120] width 5 height 4
radio input "true"
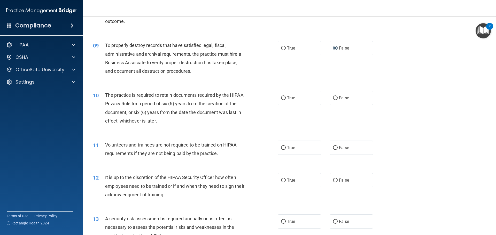
scroll to position [362, 0]
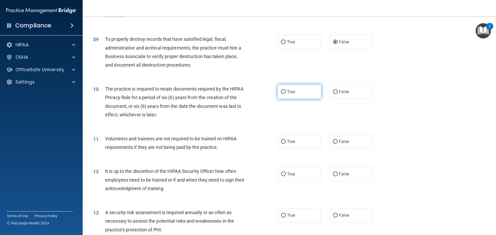
click at [278, 93] on label "True" at bounding box center [299, 92] width 43 height 14
click at [281, 93] on input "True" at bounding box center [283, 92] width 5 height 4
radio input "true"
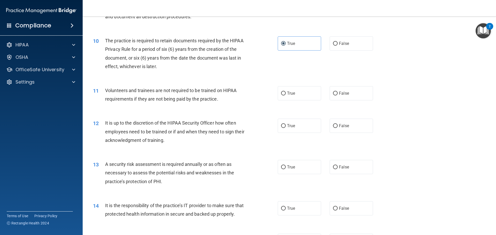
scroll to position [413, 0]
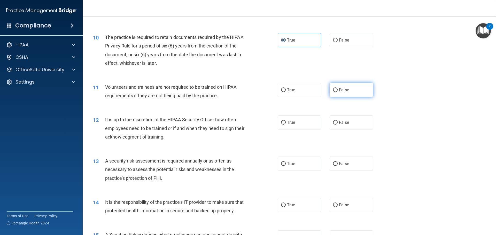
click at [336, 91] on label "False" at bounding box center [351, 90] width 43 height 14
click at [336, 91] on input "False" at bounding box center [335, 90] width 5 height 4
radio input "true"
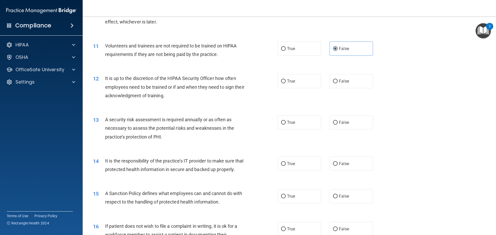
scroll to position [465, 0]
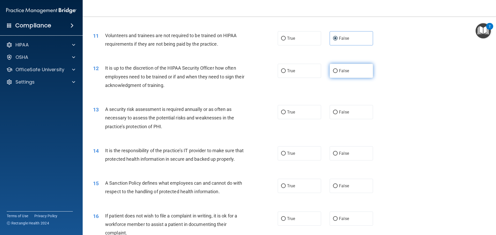
click at [333, 72] on input "False" at bounding box center [335, 71] width 5 height 4
radio input "true"
click at [282, 113] on input "True" at bounding box center [283, 113] width 5 height 4
radio input "true"
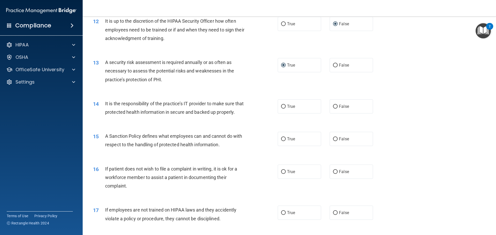
scroll to position [517, 0]
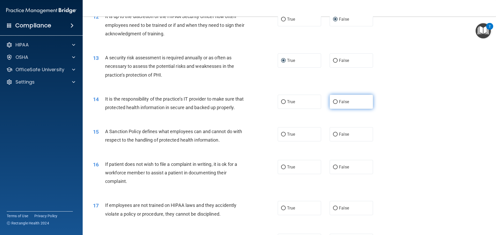
click at [333, 103] on input "False" at bounding box center [335, 102] width 5 height 4
radio input "true"
click at [334, 137] on input "False" at bounding box center [335, 135] width 5 height 4
radio input "true"
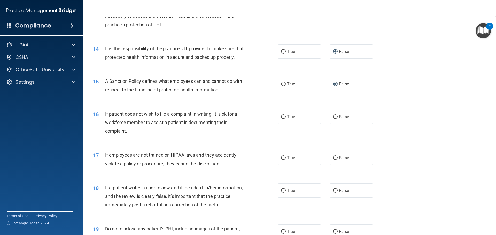
scroll to position [568, 0]
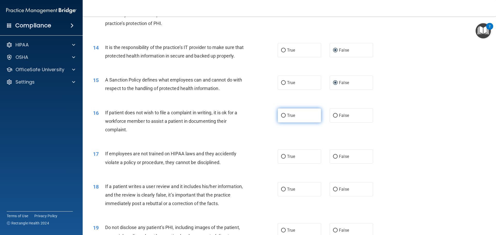
click at [282, 118] on input "True" at bounding box center [283, 116] width 5 height 4
radio input "true"
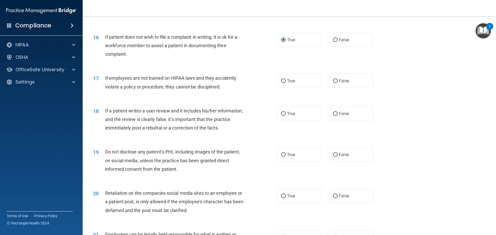
scroll to position [646, 0]
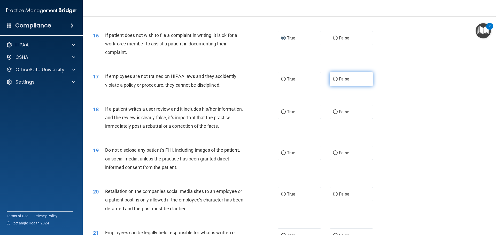
click at [333, 81] on input "False" at bounding box center [335, 79] width 5 height 4
radio input "true"
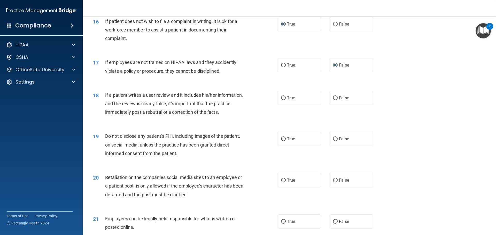
scroll to position [672, 0]
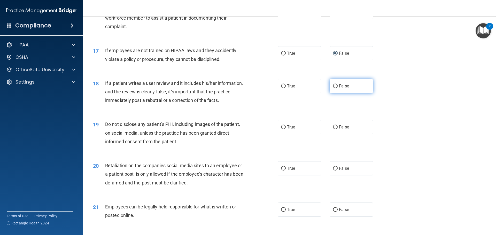
click at [333, 88] on input "False" at bounding box center [335, 86] width 5 height 4
radio input "true"
click at [283, 129] on input "True" at bounding box center [283, 128] width 5 height 4
radio input "true"
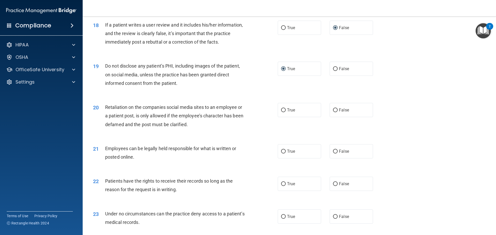
scroll to position [749, 0]
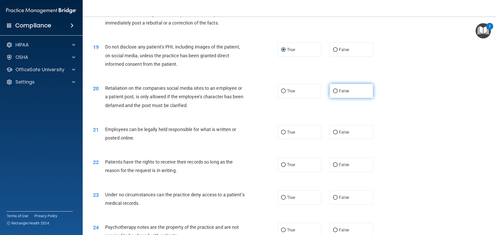
click at [333, 93] on input "False" at bounding box center [335, 91] width 5 height 4
radio input "true"
click at [283, 135] on input "True" at bounding box center [283, 133] width 5 height 4
radio input "true"
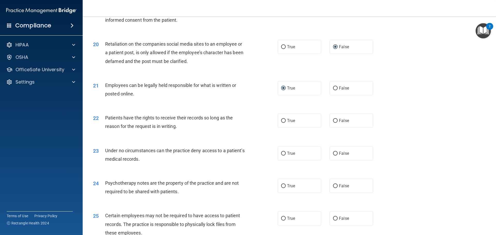
scroll to position [827, 0]
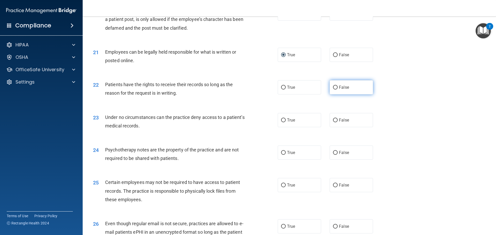
click at [333, 90] on input "False" at bounding box center [335, 88] width 5 height 4
radio input "true"
click at [281, 122] on input "True" at bounding box center [283, 121] width 5 height 4
radio input "true"
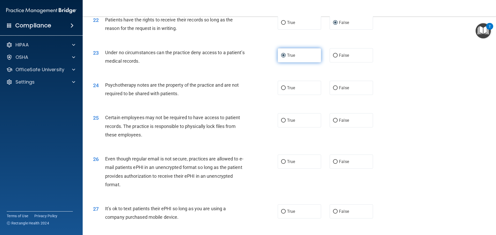
scroll to position [904, 0]
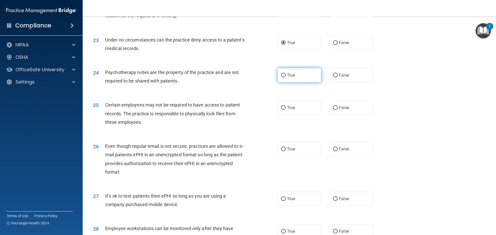
click at [281, 77] on input "True" at bounding box center [283, 76] width 5 height 4
radio input "true"
click at [281, 110] on input "True" at bounding box center [283, 108] width 5 height 4
radio input "true"
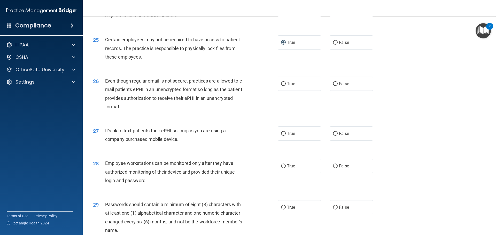
scroll to position [982, 0]
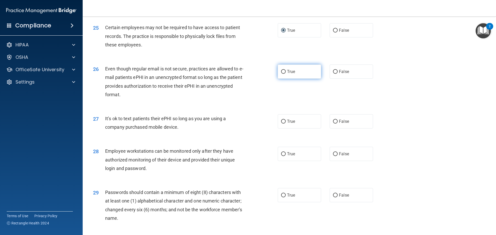
click at [282, 74] on input "True" at bounding box center [283, 72] width 5 height 4
radio input "true"
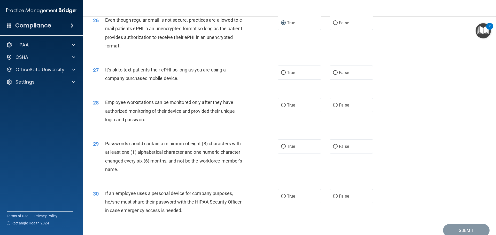
scroll to position [1033, 0]
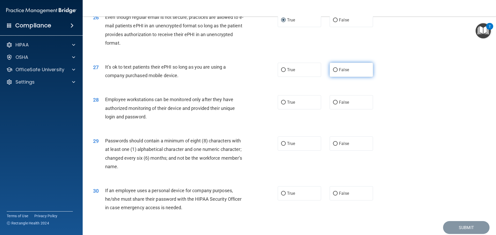
click at [333, 72] on input "False" at bounding box center [335, 70] width 5 height 4
radio input "true"
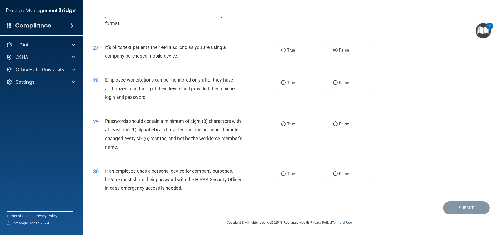
scroll to position [1061, 0]
click at [281, 83] on input "True" at bounding box center [283, 83] width 5 height 4
radio input "true"
click at [283, 124] on input "True" at bounding box center [283, 124] width 5 height 4
radio input "true"
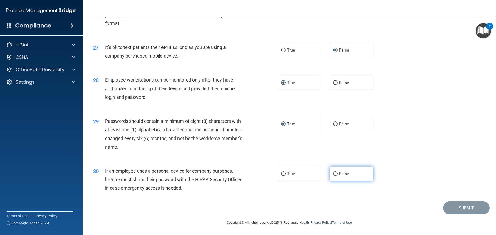
click at [333, 174] on input "False" at bounding box center [335, 174] width 5 height 4
radio input "true"
click at [449, 211] on button "Submit" at bounding box center [466, 208] width 46 height 13
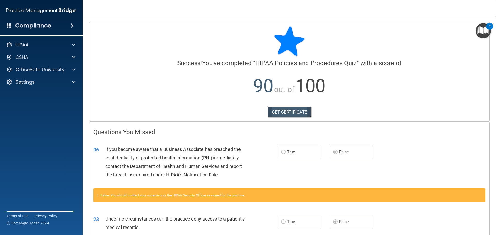
click at [284, 112] on link "GET CERTIFICATE" at bounding box center [289, 111] width 44 height 11
click at [65, 69] on div "OfficeSafe University" at bounding box center [34, 70] width 64 height 6
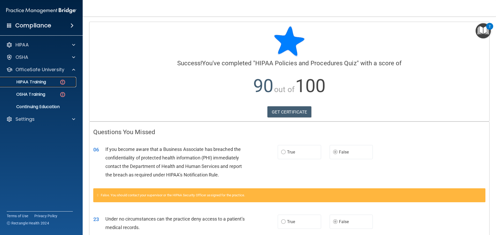
click at [32, 81] on p "HIPAA Training" at bounding box center [24, 82] width 43 height 5
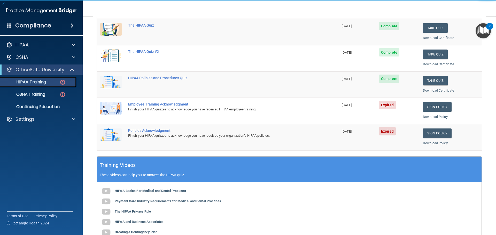
scroll to position [77, 0]
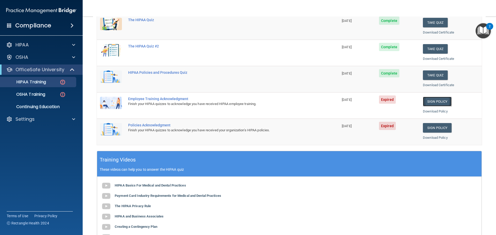
click at [430, 101] on link "Sign Policy" at bounding box center [437, 102] width 29 height 10
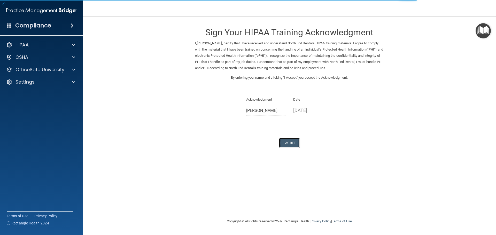
click at [288, 142] on button "I Agree" at bounding box center [289, 143] width 21 height 10
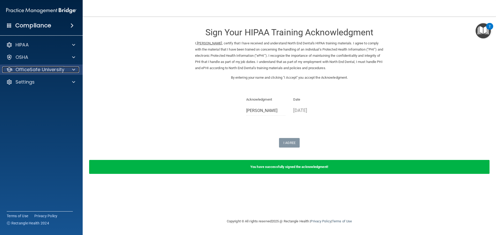
click at [69, 71] on div at bounding box center [72, 70] width 13 height 6
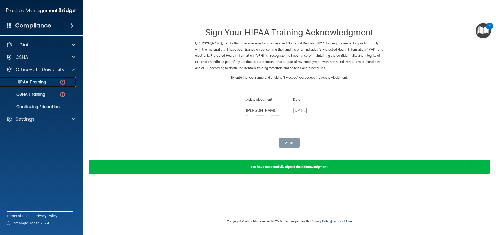
click at [43, 81] on p "HIPAA Training" at bounding box center [24, 82] width 43 height 5
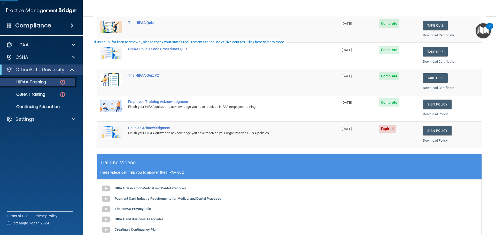
scroll to position [77, 0]
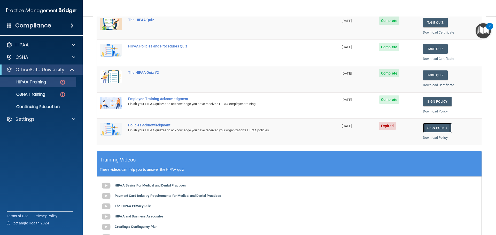
click at [429, 129] on link "Sign Policy" at bounding box center [437, 128] width 29 height 10
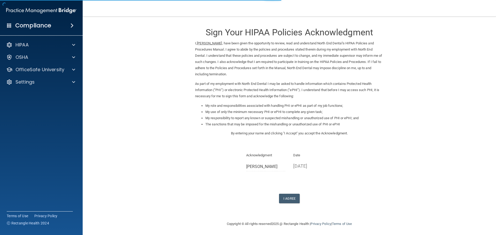
scroll to position [1, 0]
click at [290, 196] on button "I Agree" at bounding box center [289, 198] width 21 height 10
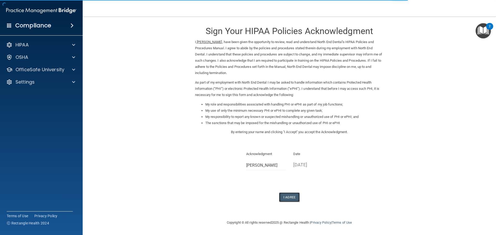
click at [284, 197] on button "I Agree" at bounding box center [289, 198] width 21 height 10
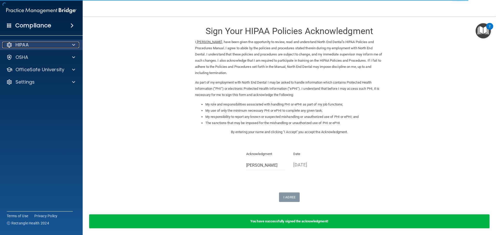
click at [69, 44] on div at bounding box center [72, 45] width 13 height 6
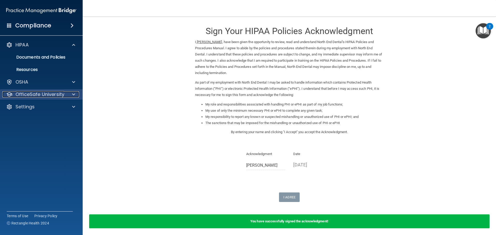
click at [76, 97] on div at bounding box center [72, 94] width 13 height 6
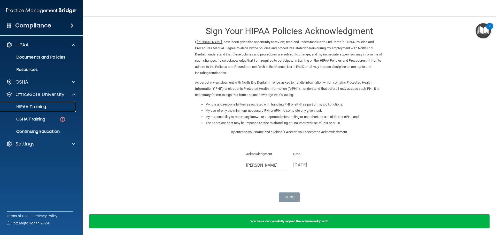
click at [46, 105] on p "HIPAA Training" at bounding box center [24, 106] width 43 height 5
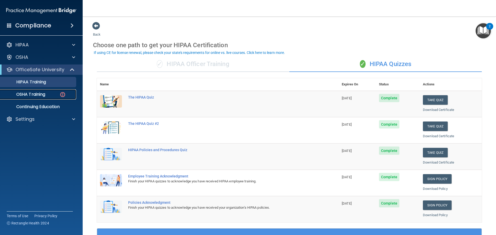
click at [31, 96] on p "OSHA Training" at bounding box center [24, 94] width 42 height 5
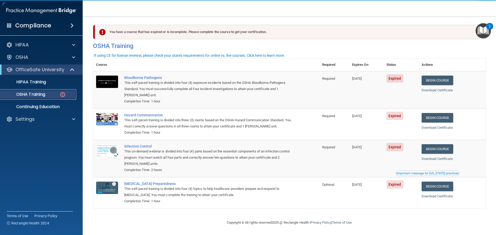
scroll to position [2, 0]
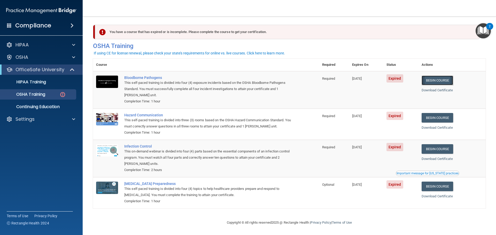
click at [437, 82] on link "Begin Course" at bounding box center [438, 81] width 32 height 10
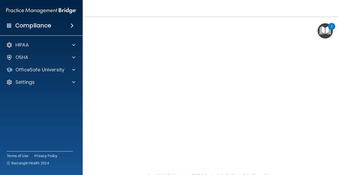
scroll to position [20, 0]
